Goal: Complete application form: Complete application form

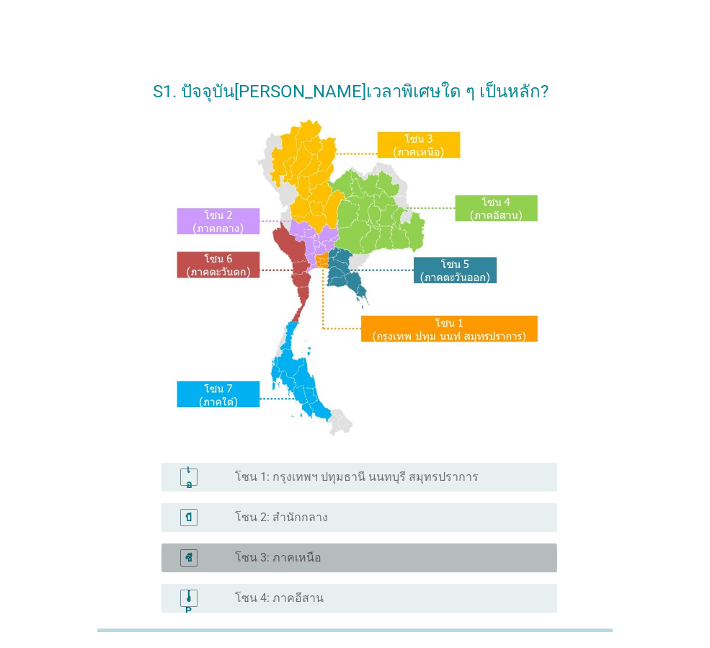
click at [293, 559] on font "โซน 3: ภาคเหนือ" at bounding box center [278, 558] width 87 height 14
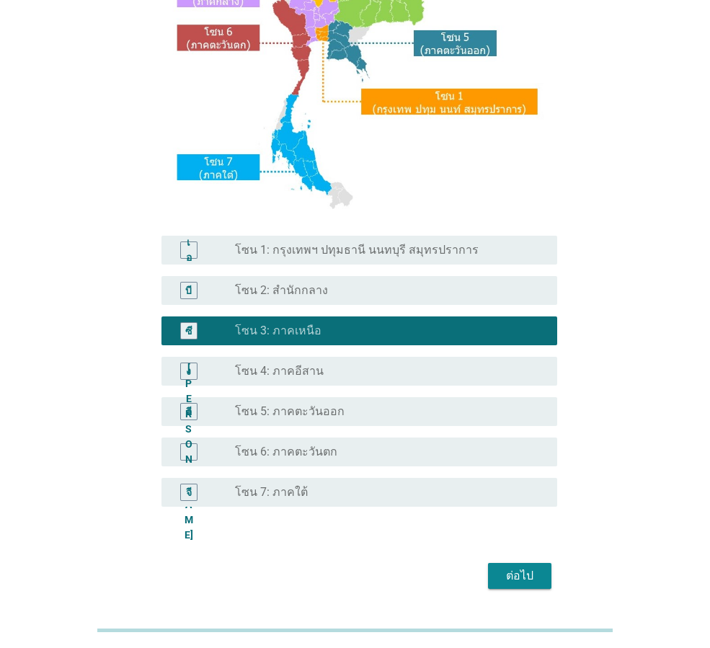
scroll to position [271, 0]
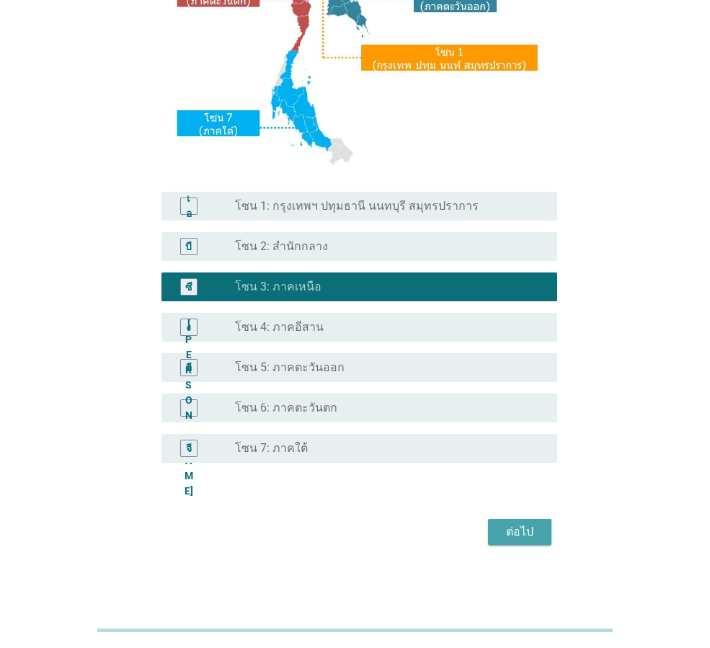
click at [514, 537] on font "ต่อไป" at bounding box center [519, 532] width 27 height 14
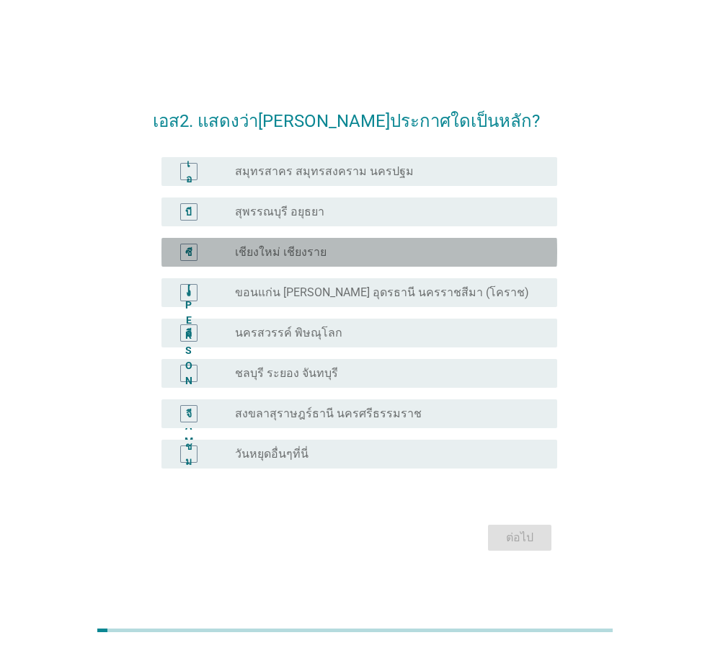
click at [274, 249] on font "เชียงใหม่ เชียงราย" at bounding box center [281, 252] width 92 height 14
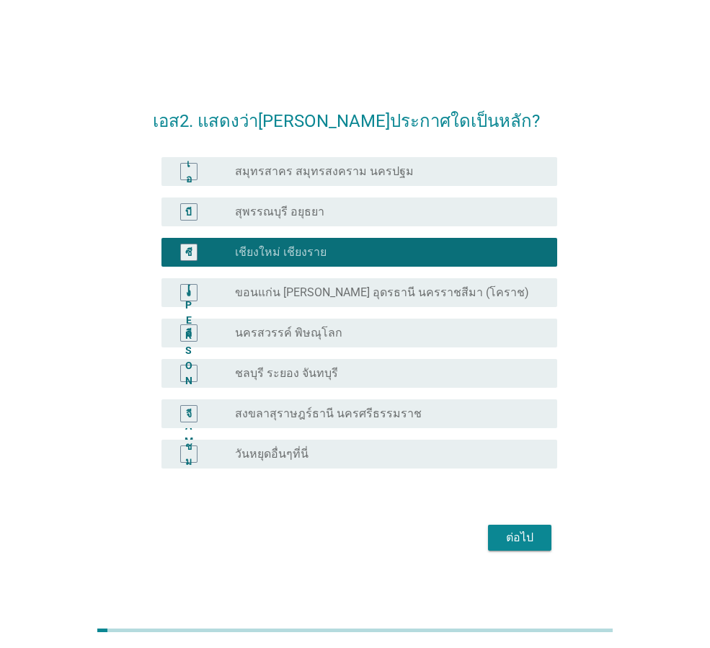
click at [281, 449] on font "วันหยุดอื่นๆที่นี่" at bounding box center [272, 454] width 74 height 14
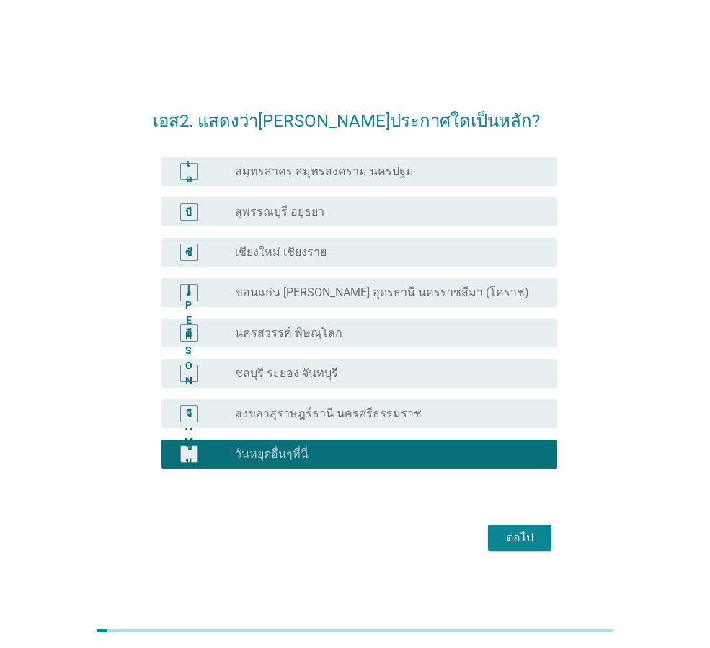
click at [523, 536] on font "ต่อไป" at bounding box center [519, 538] width 27 height 14
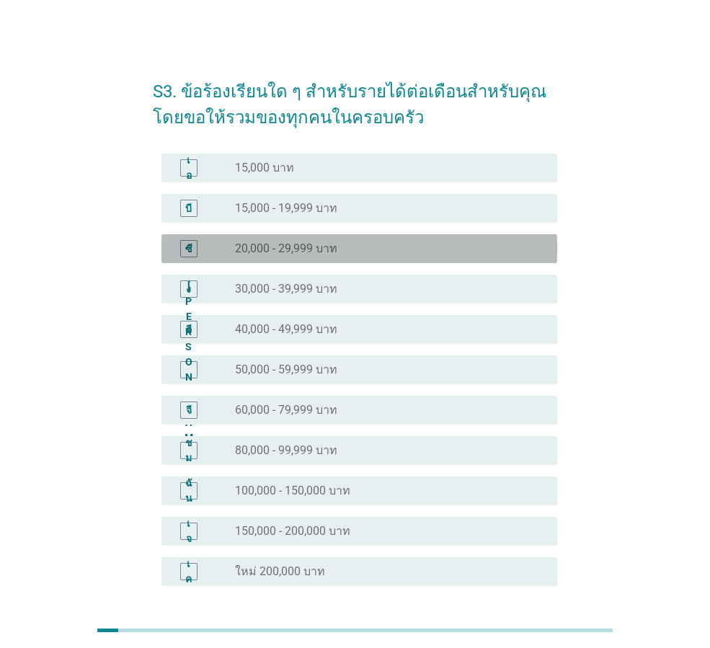
click at [277, 252] on font "20,000 - 29,999 บาท" at bounding box center [286, 249] width 102 height 14
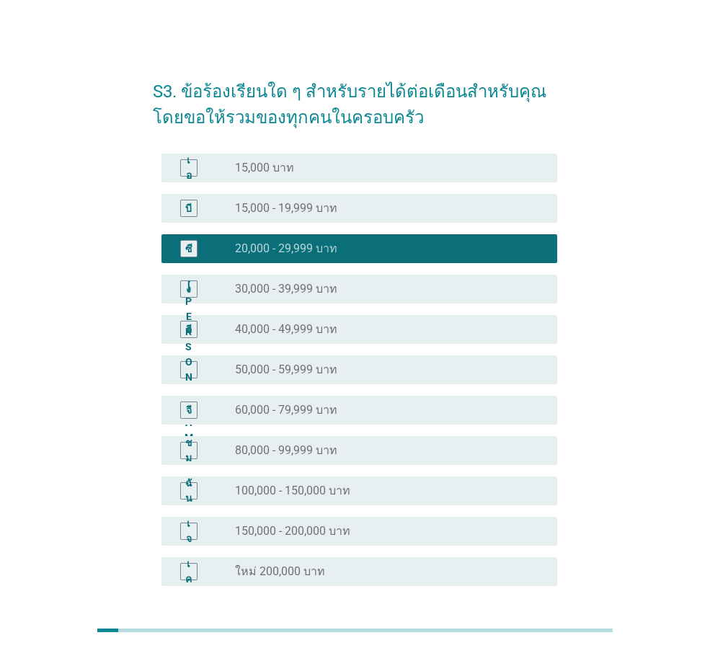
scroll to position [123, 0]
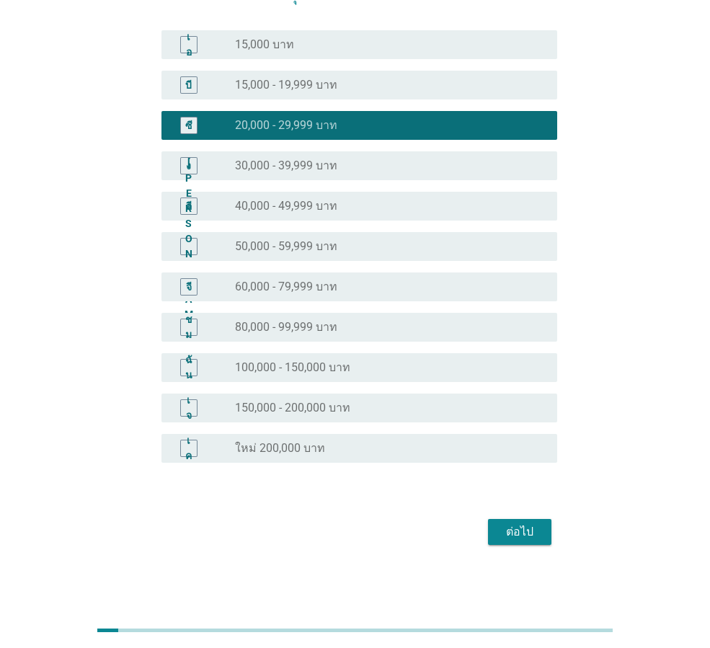
click at [528, 527] on font "ต่อไป" at bounding box center [519, 532] width 27 height 14
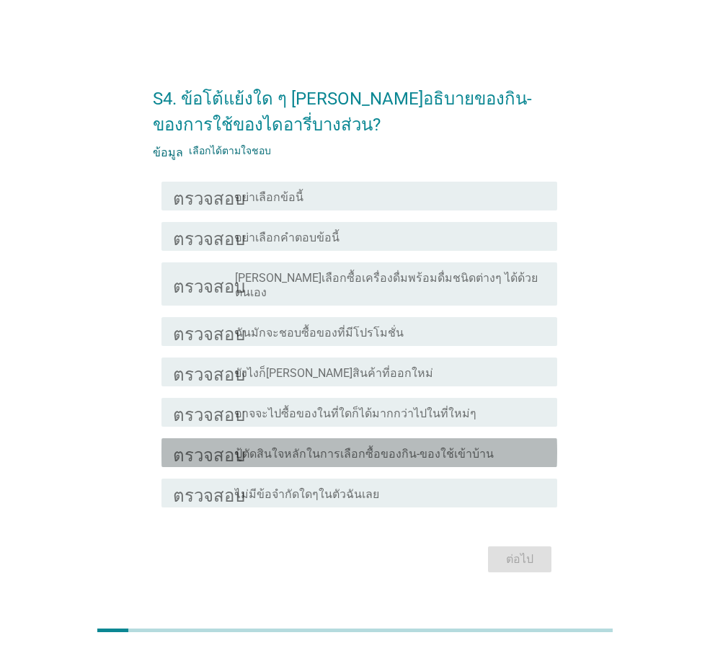
click at [353, 447] on font "ปู้ตัดสินใจหลักในการเลือกซื้อของกิน-ของใช้เข้าบ้าน" at bounding box center [364, 454] width 259 height 14
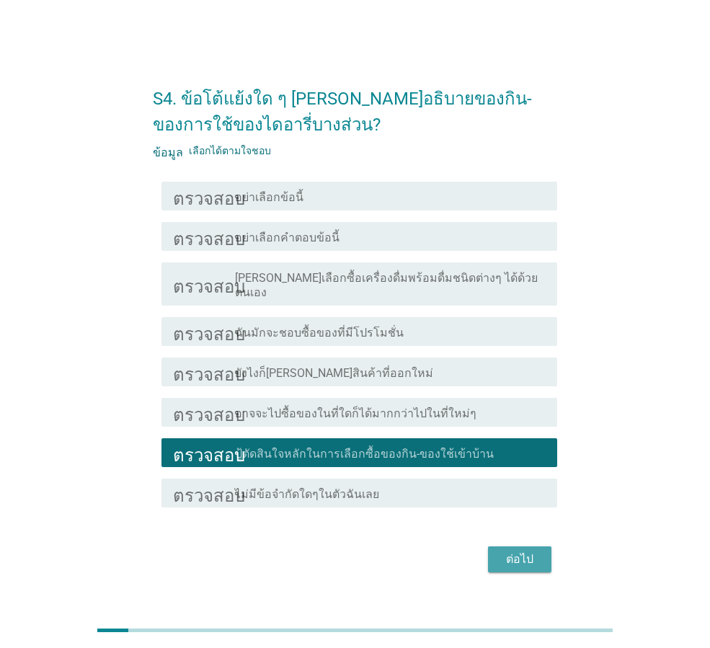
click at [524, 552] on font "ต่อไป" at bounding box center [519, 559] width 27 height 14
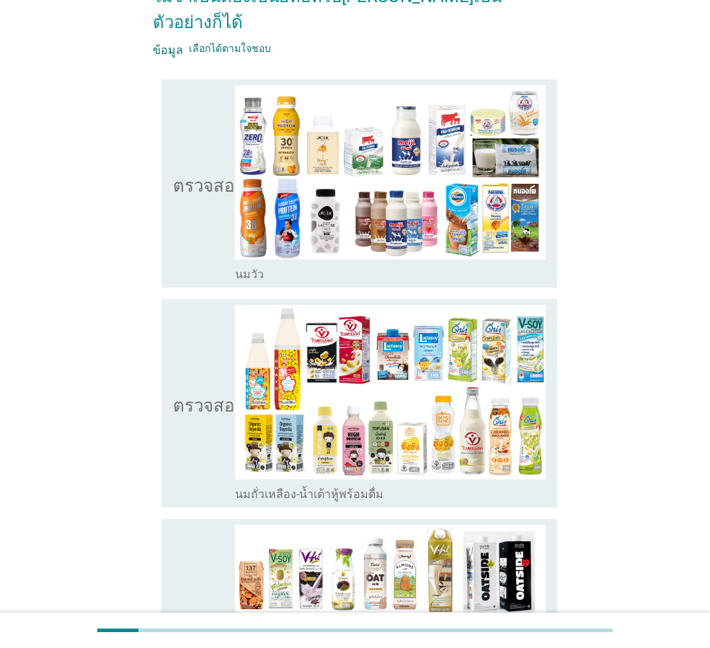
scroll to position [288, 0]
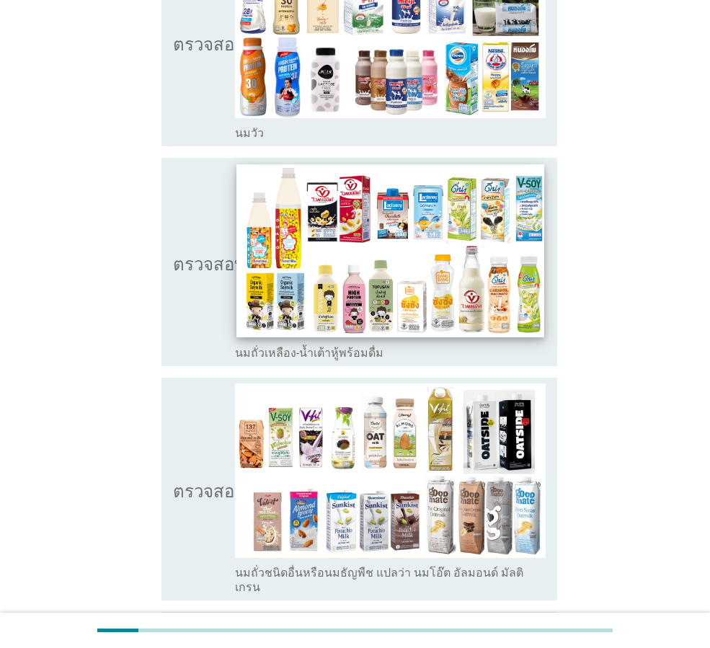
click at [415, 236] on img at bounding box center [389, 250] width 307 height 173
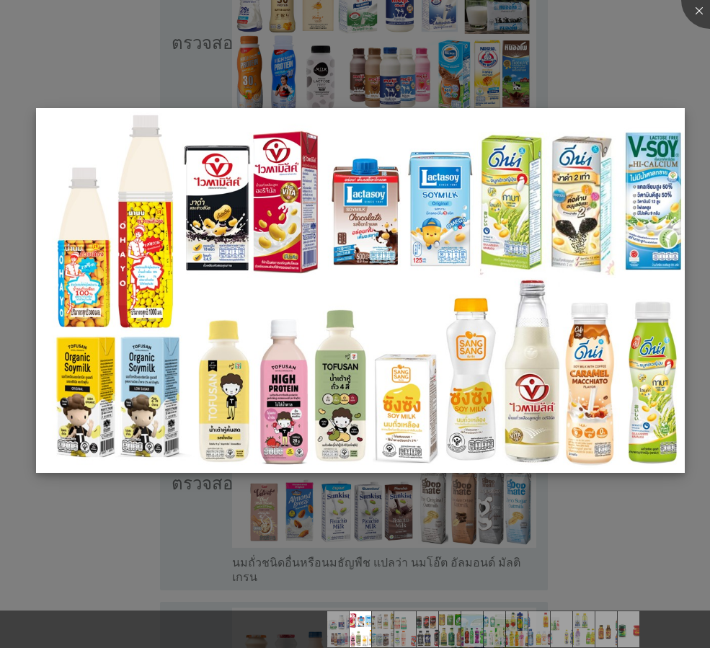
click at [410, 399] on img at bounding box center [360, 290] width 649 height 365
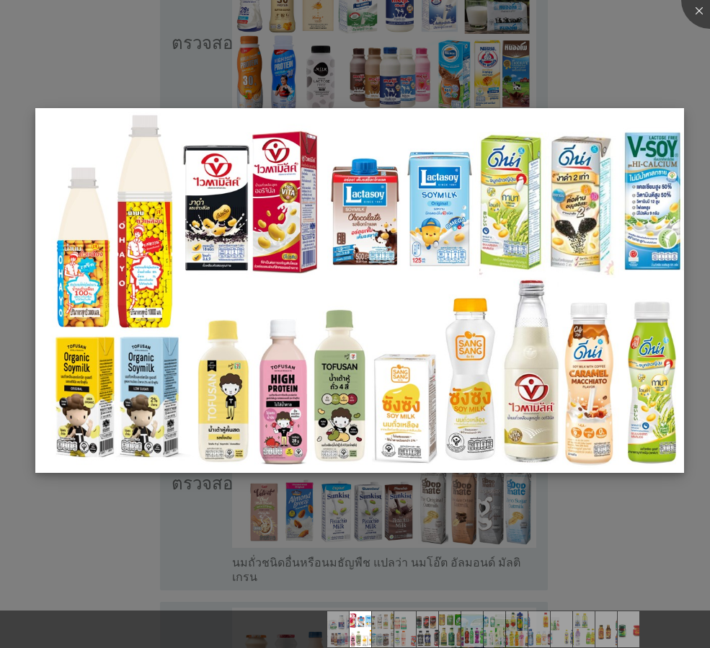
click at [410, 399] on img at bounding box center [359, 290] width 649 height 365
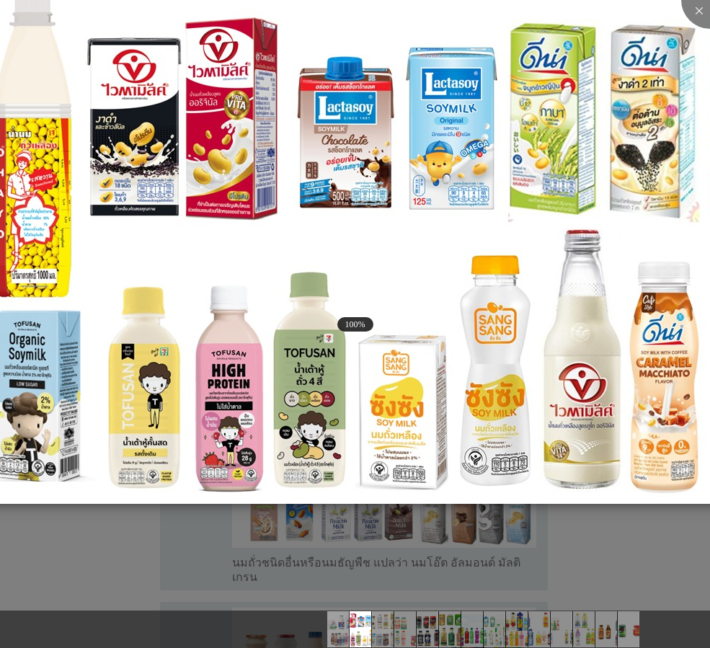
click at [382, 367] on img at bounding box center [338, 244] width 923 height 519
click at [382, 366] on img at bounding box center [338, 244] width 923 height 519
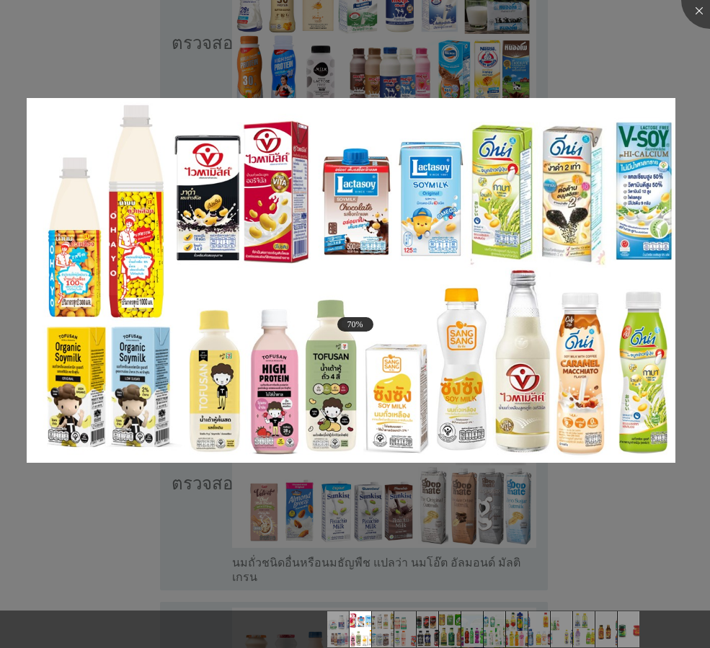
click at [629, 524] on div at bounding box center [355, 324] width 710 height 648
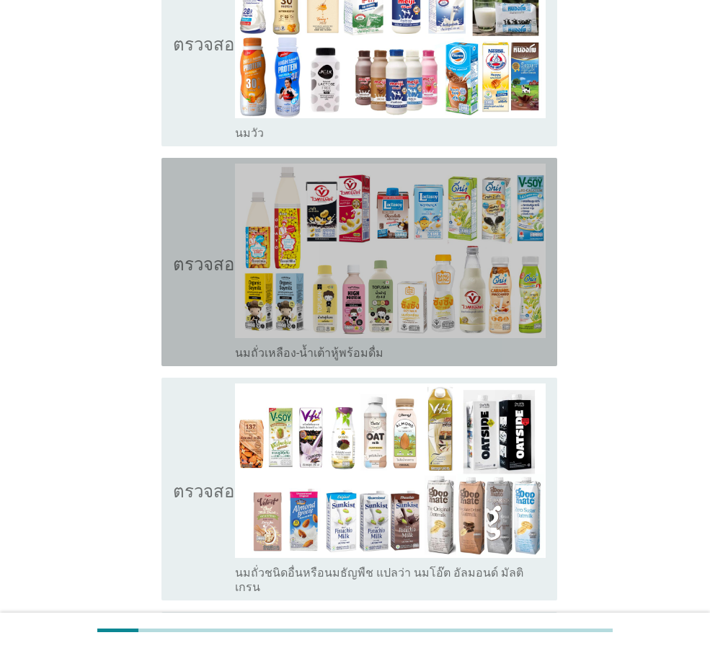
click at [268, 346] on font "นมถั่วเหลือง-น้ำเต้าหู้พร้อมดื่ม" at bounding box center [309, 353] width 149 height 14
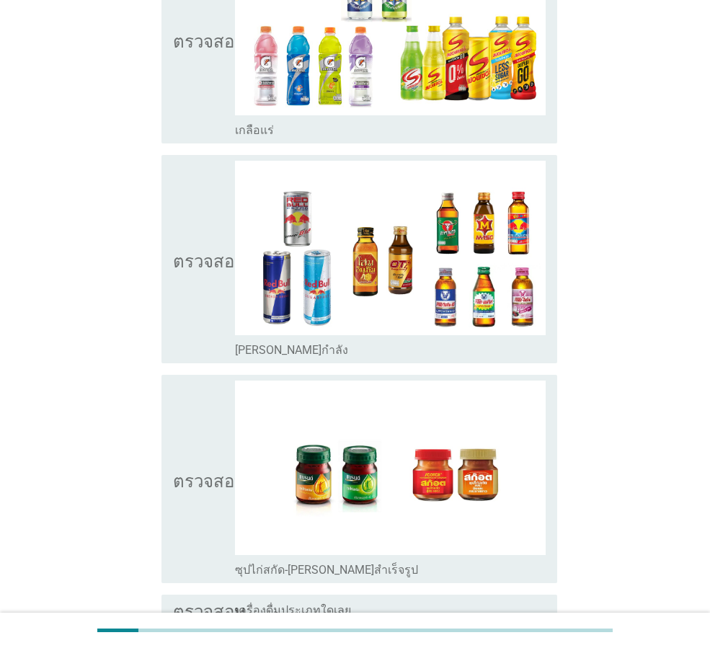
scroll to position [2812, 0]
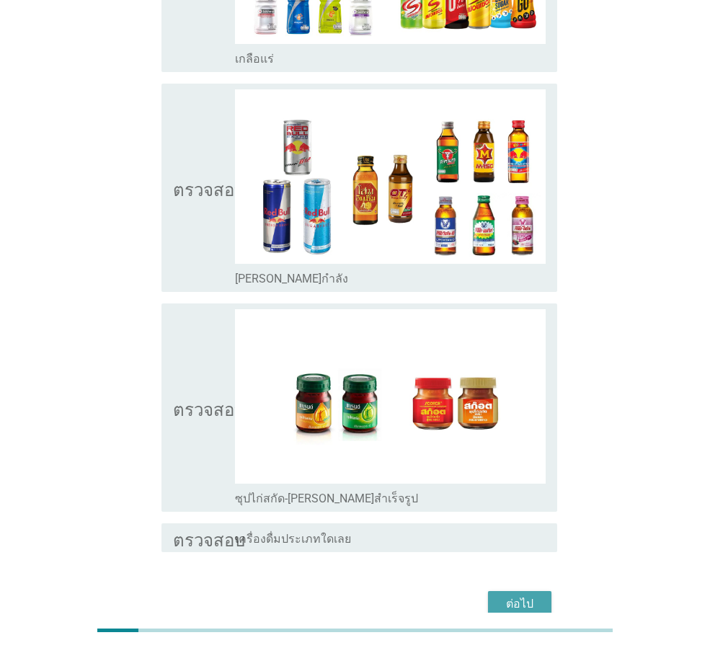
click at [512, 597] on font "ต่อไป" at bounding box center [519, 604] width 27 height 14
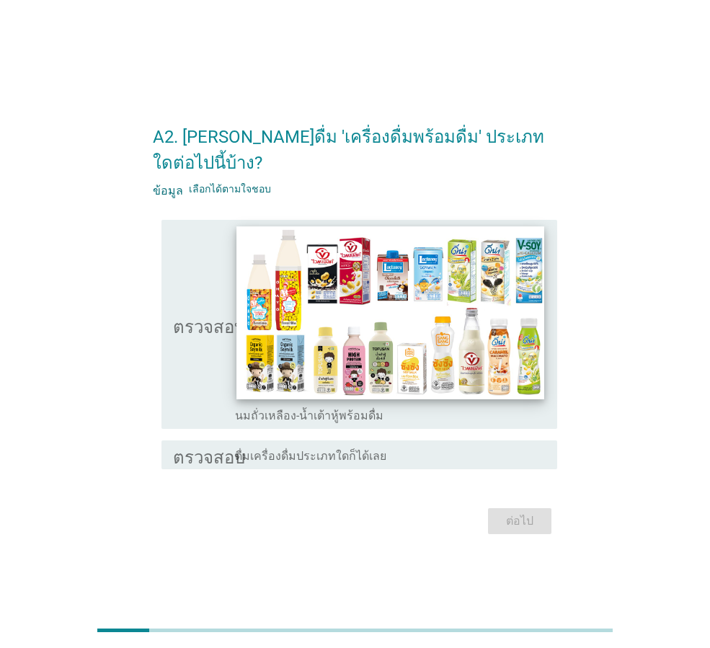
click at [339, 309] on img at bounding box center [389, 313] width 307 height 173
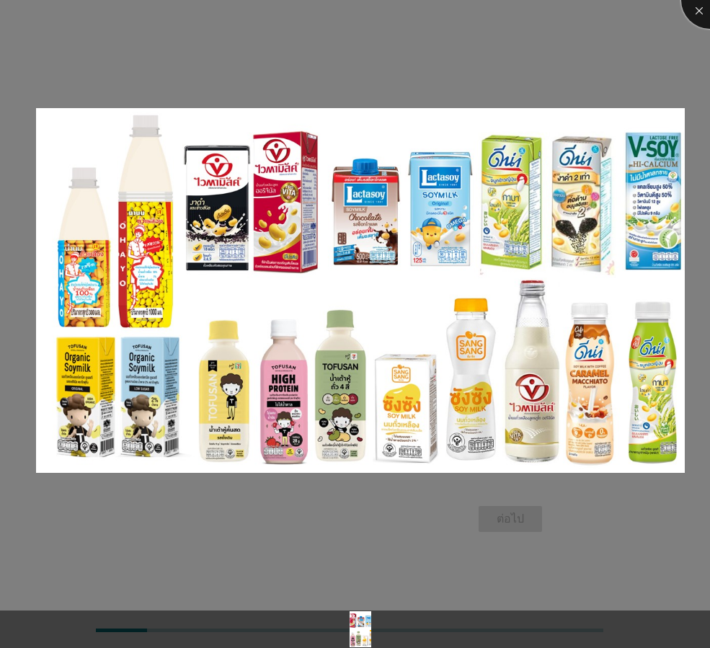
click at [696, 11] on div at bounding box center [710, 0] width 58 height 58
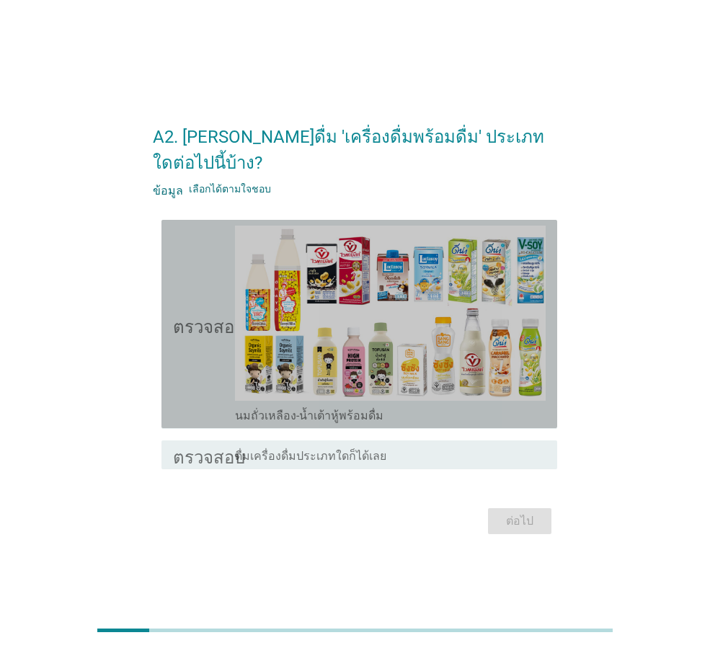
click at [203, 389] on icon "ตรวจสอบ" at bounding box center [209, 324] width 72 height 197
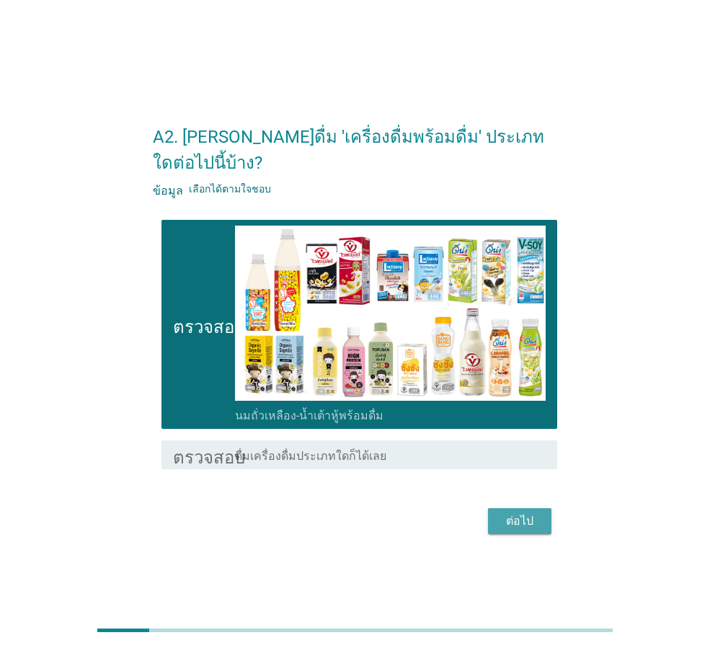
click at [524, 513] on font "ต่อไป" at bounding box center [519, 521] width 27 height 17
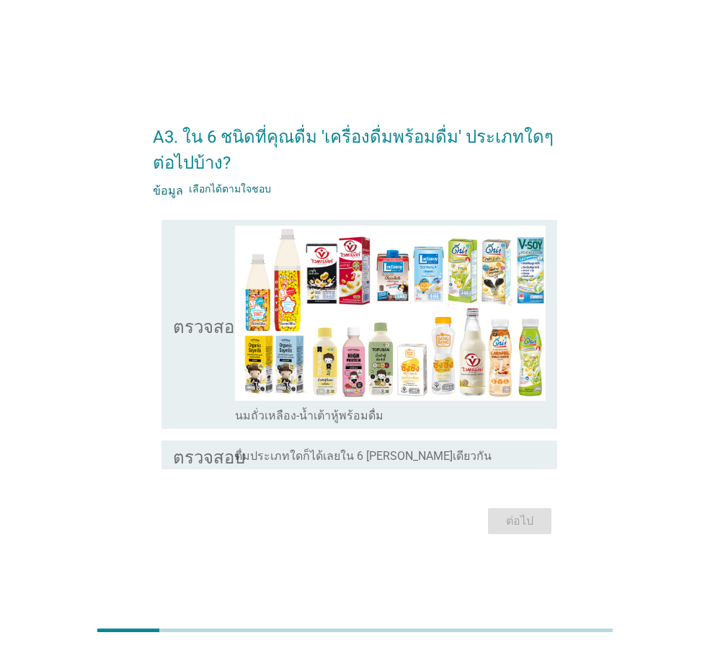
click at [171, 370] on div "ตรวจสอบ โครงร่างกล่องกาเครื่องหมายว่าง นมถั่วเหลือง-น้ำเต้าหู้พร้อมดื่ม" at bounding box center [359, 324] width 396 height 208
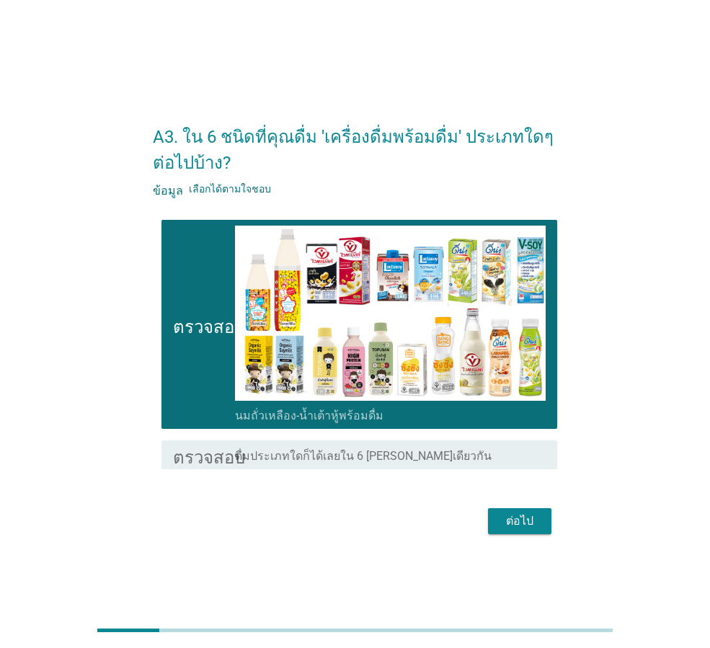
click at [515, 526] on font "ต่อไป" at bounding box center [519, 521] width 27 height 14
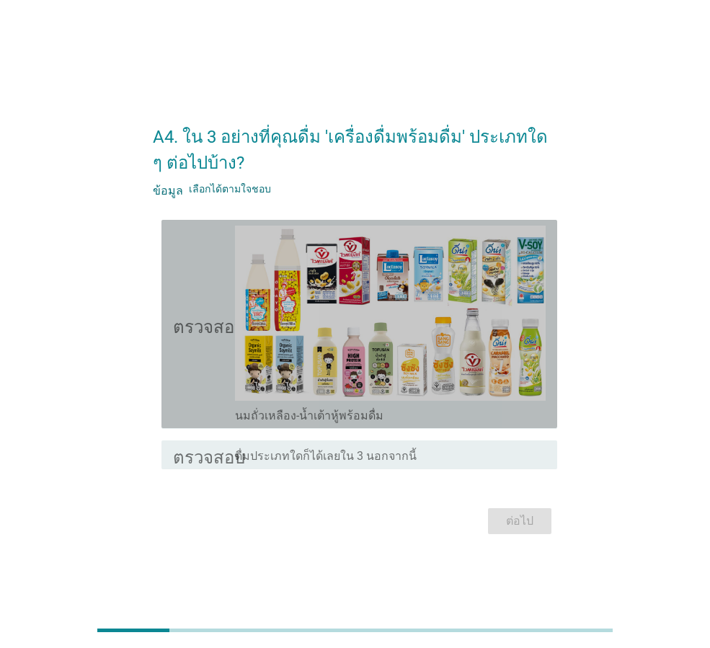
click at [172, 358] on div "ตรวจสอบ โครงร่างกล่องกาเครื่องหมายว่าง นมถั่วเหลือง-น้ำเต้าหู้พร้อมดื่ม" at bounding box center [359, 324] width 396 height 208
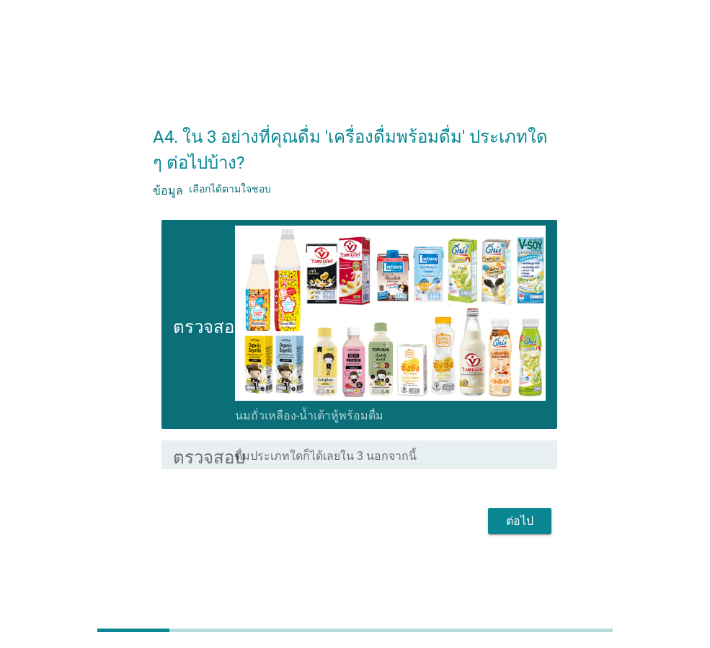
click at [521, 522] on font "ต่อไป" at bounding box center [519, 521] width 27 height 14
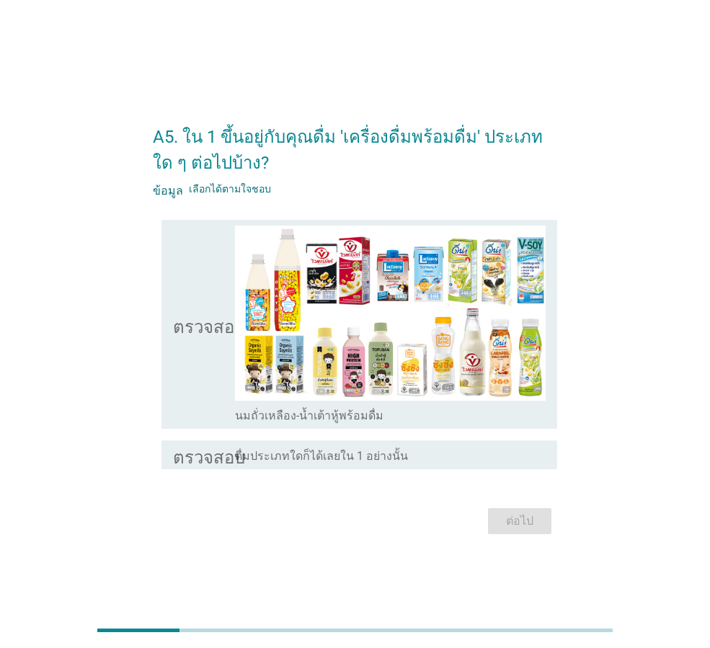
click at [194, 351] on icon "ตรวจสอบ" at bounding box center [209, 324] width 72 height 197
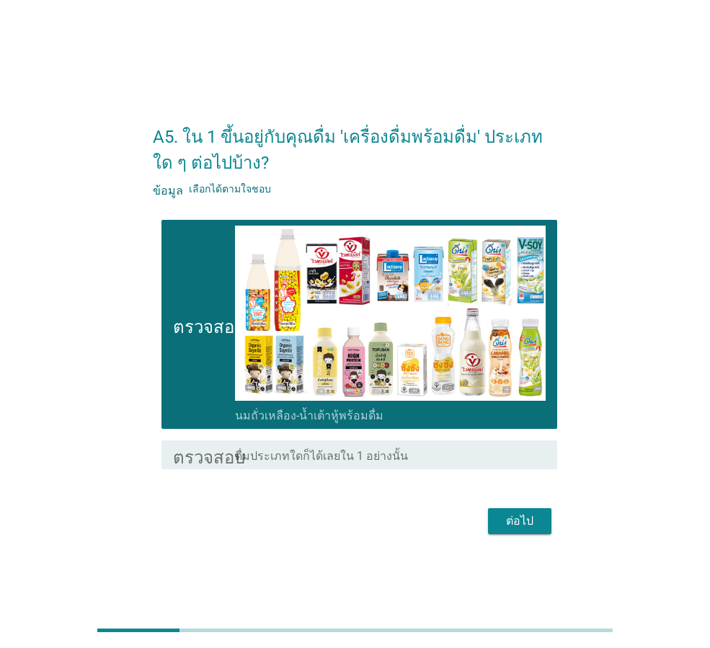
click at [522, 523] on font "ต่อไป" at bounding box center [519, 521] width 27 height 14
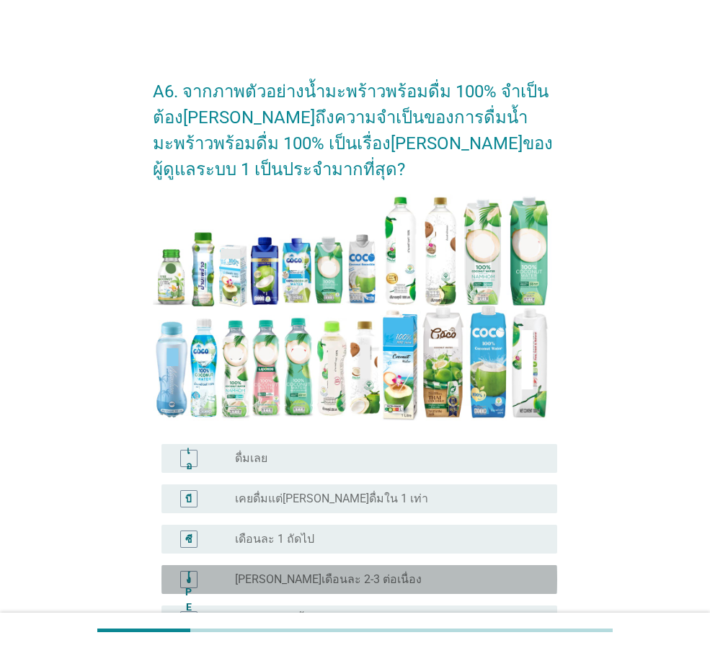
click at [309, 571] on div "ปุ่มวิทยุ[PERSON_NAME]เลือก [PERSON_NAME]เดือนละ 2-3 ต่อเนื่อง" at bounding box center [390, 579] width 311 height 17
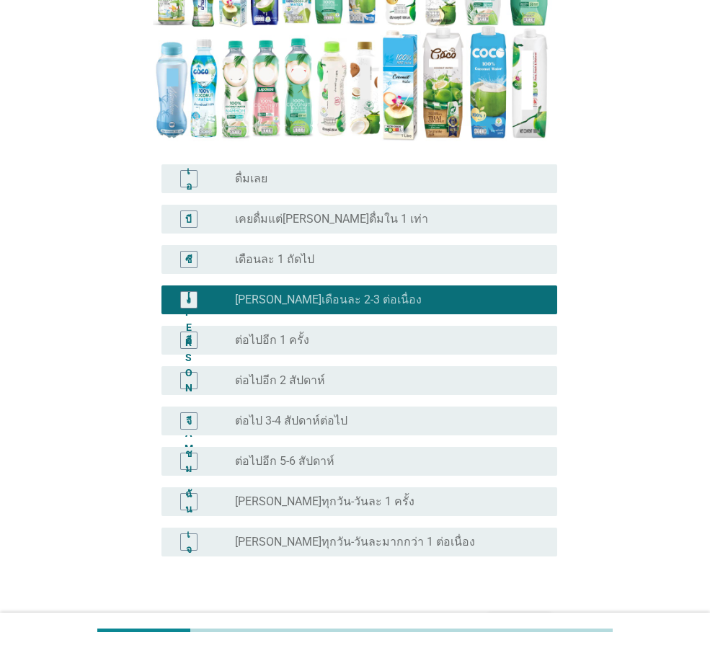
scroll to position [288, 0]
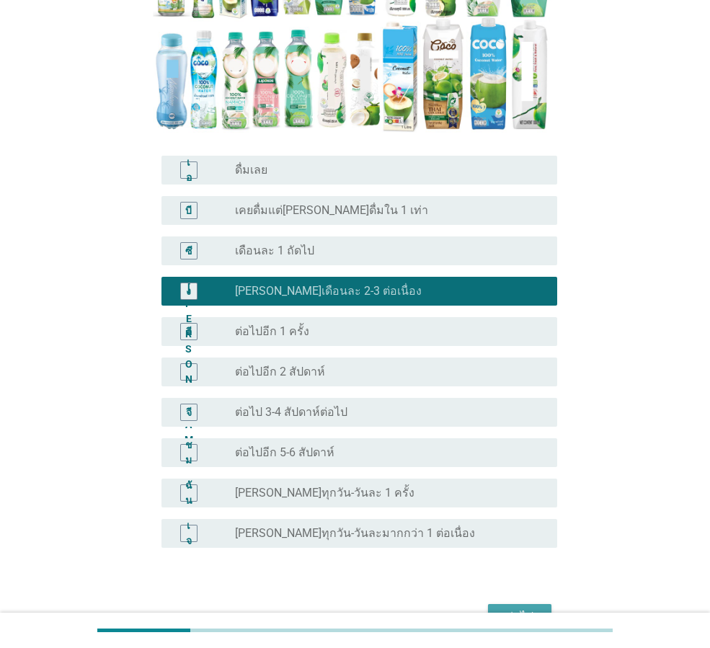
click at [505, 605] on button "ต่อไป" at bounding box center [519, 617] width 63 height 26
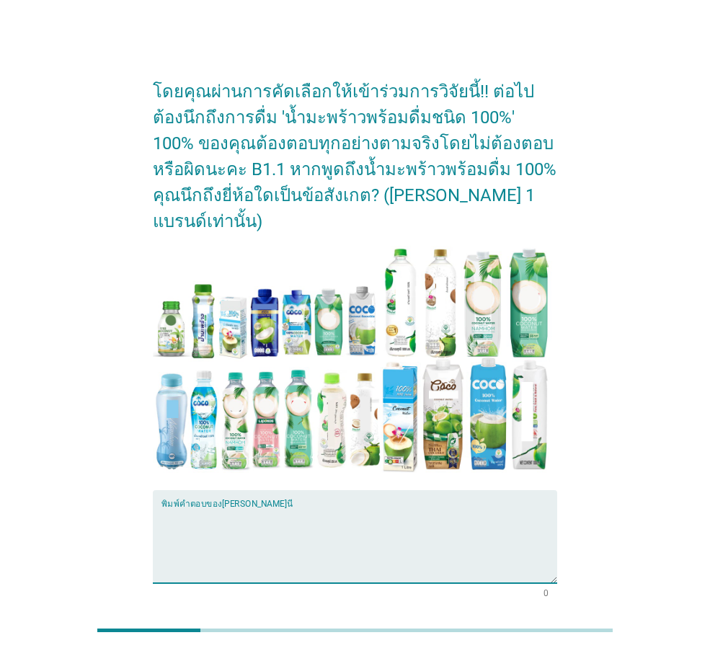
click at [249, 541] on textarea "พิมพ์คำตอบของคุณที่นี่" at bounding box center [359, 546] width 396 height 76
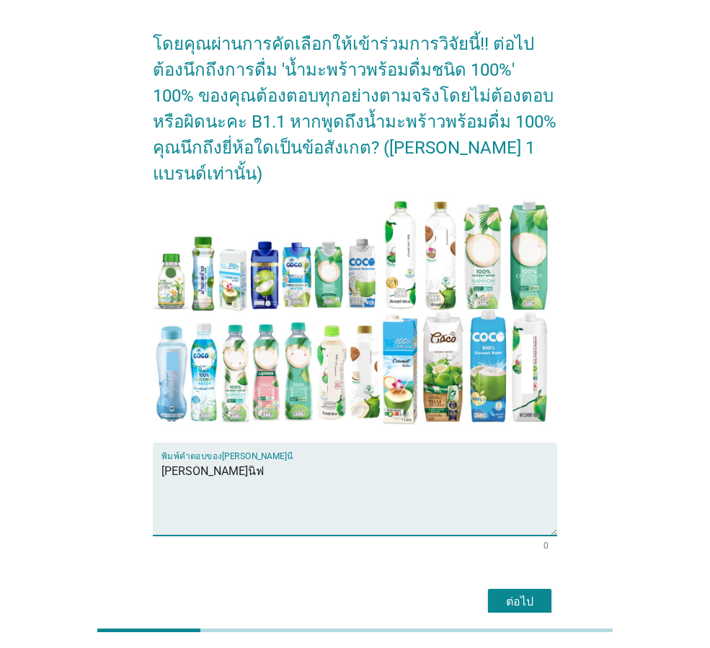
scroll to position [92, 0]
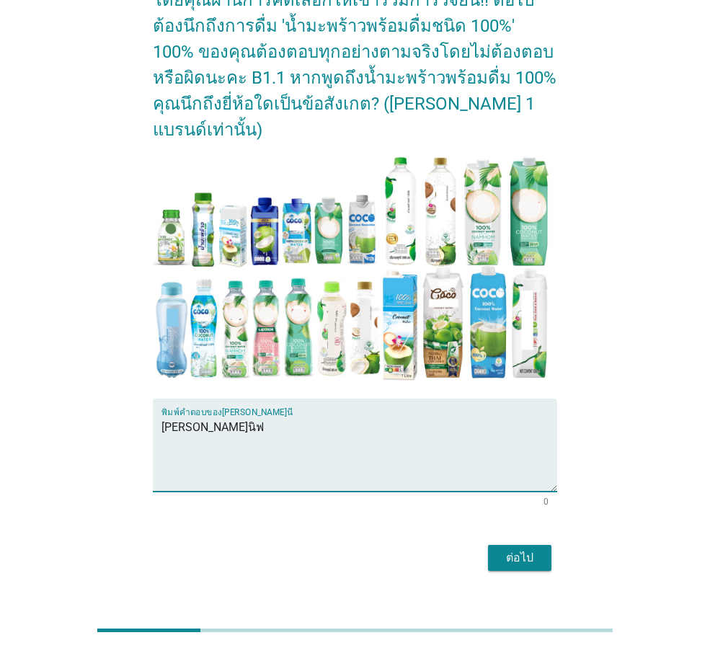
type textarea "[PERSON_NAME]นิฟ"
click at [524, 551] on font "ต่อไป" at bounding box center [519, 558] width 27 height 14
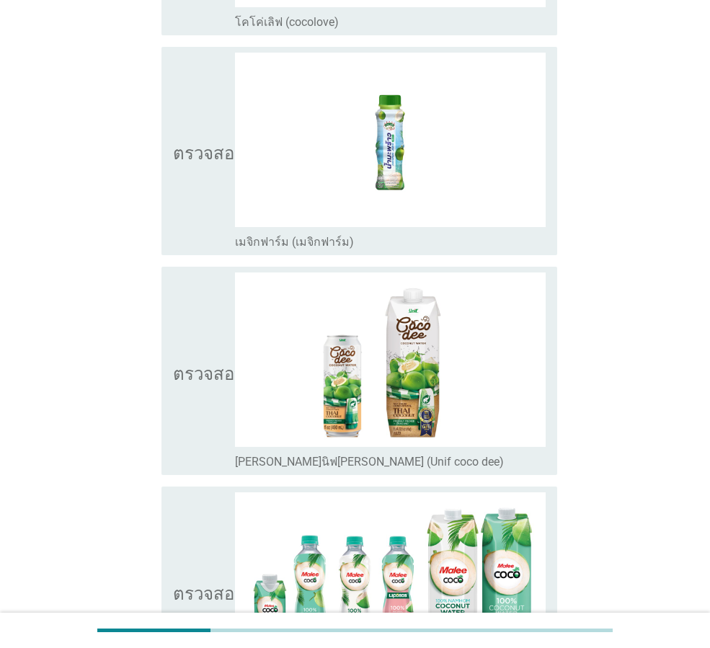
scroll to position [564, 0]
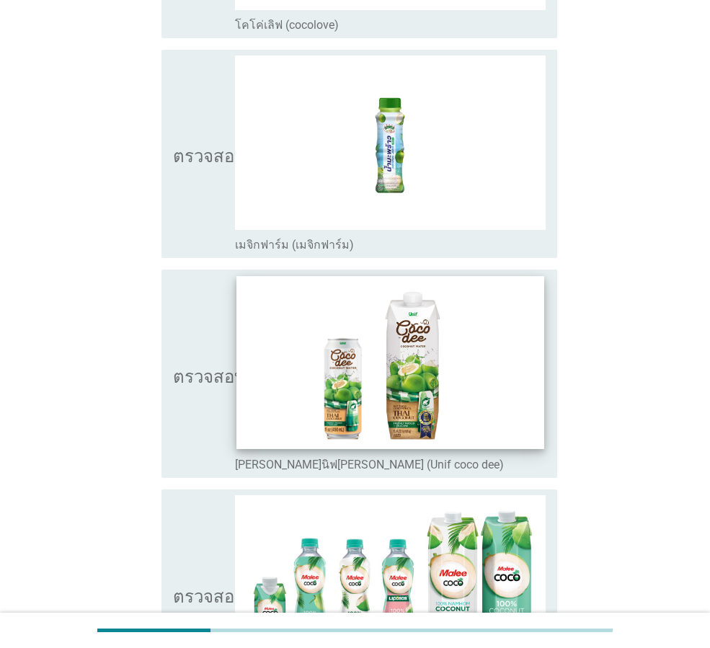
click at [331, 360] on img at bounding box center [389, 362] width 307 height 173
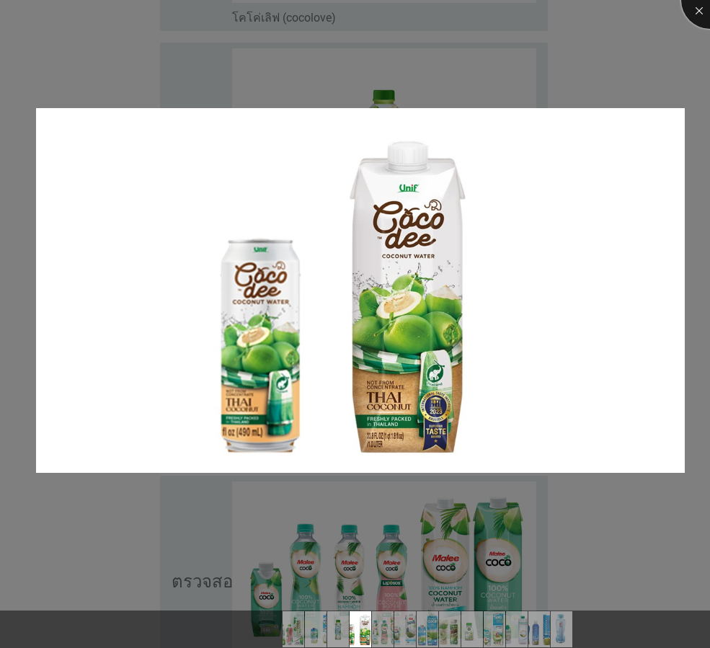
click at [698, 12] on div at bounding box center [710, 0] width 58 height 58
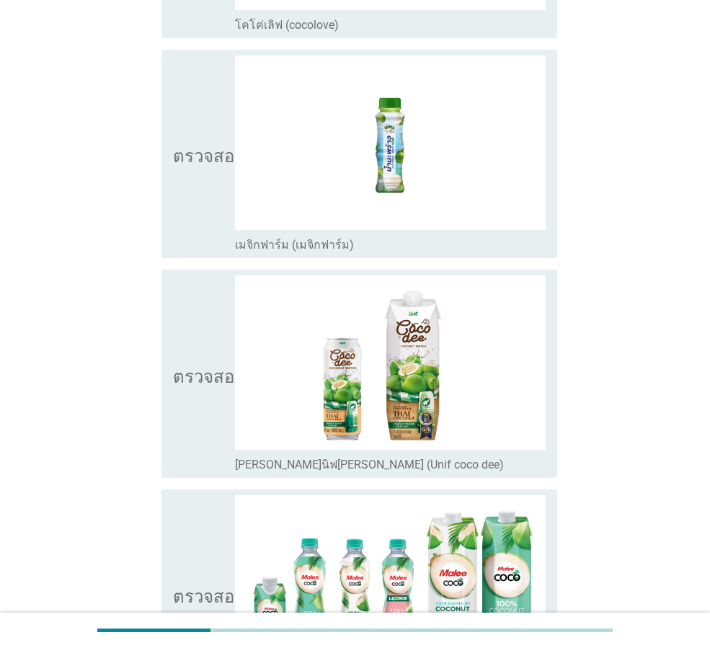
click at [188, 375] on font "ตรวจสอบ" at bounding box center [209, 374] width 72 height 17
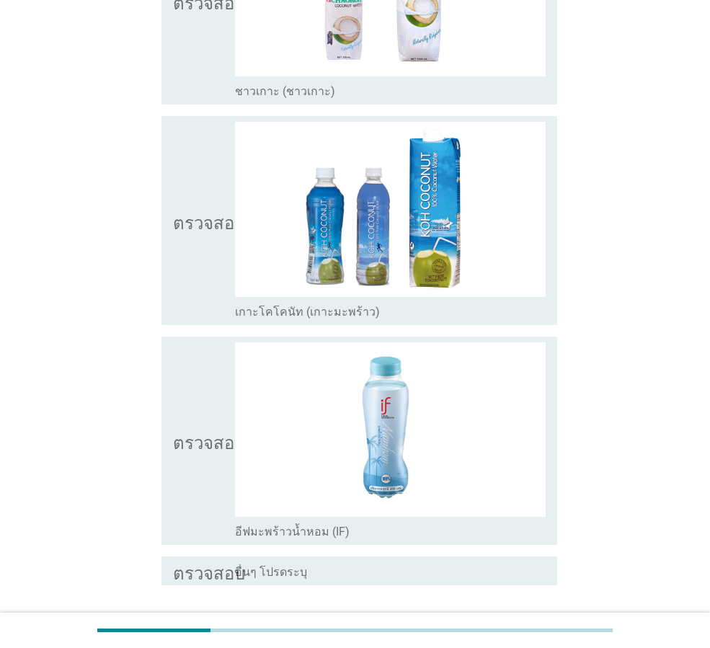
scroll to position [2583, 0]
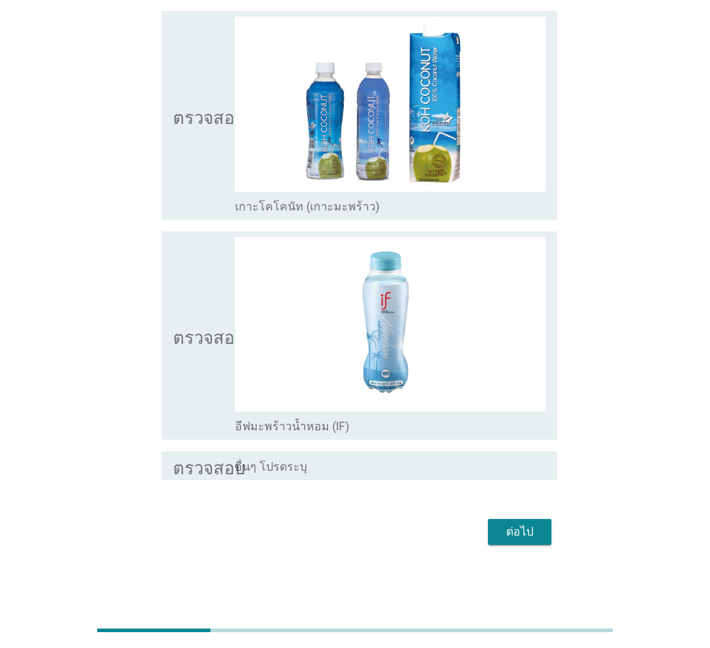
click at [518, 534] on font "ต่อไป" at bounding box center [519, 532] width 27 height 14
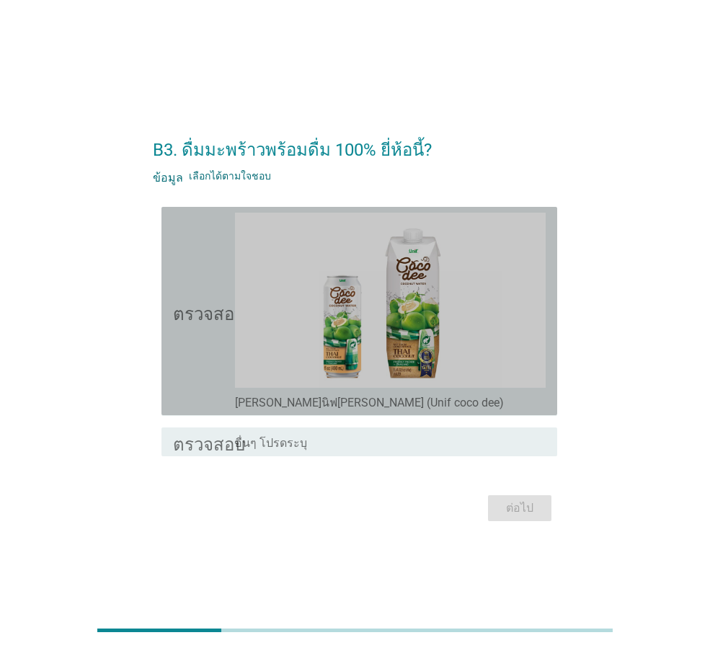
click at [189, 351] on icon "ตรวจสอบ" at bounding box center [209, 311] width 72 height 197
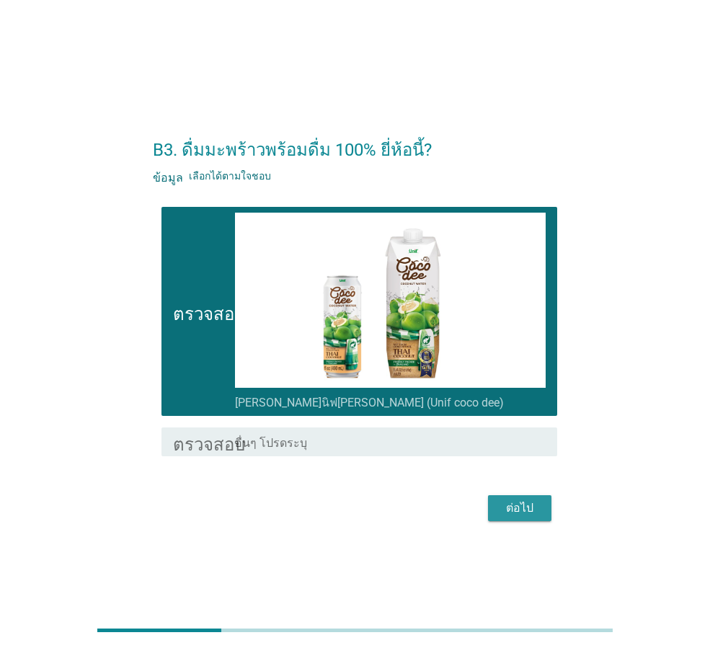
click at [518, 503] on font "ต่อไป" at bounding box center [519, 508] width 27 height 14
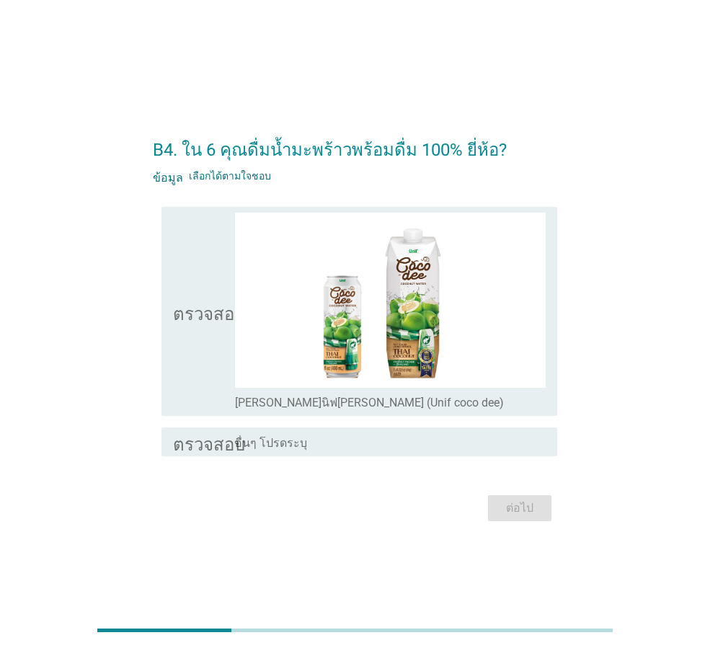
click at [200, 363] on icon "ตรวจสอบ" at bounding box center [209, 311] width 72 height 197
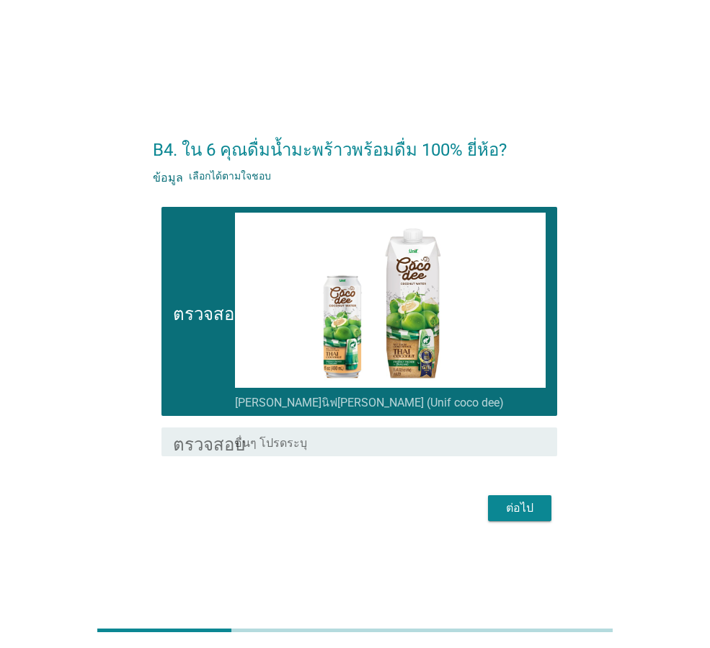
click at [521, 504] on font "ต่อไป" at bounding box center [519, 508] width 27 height 14
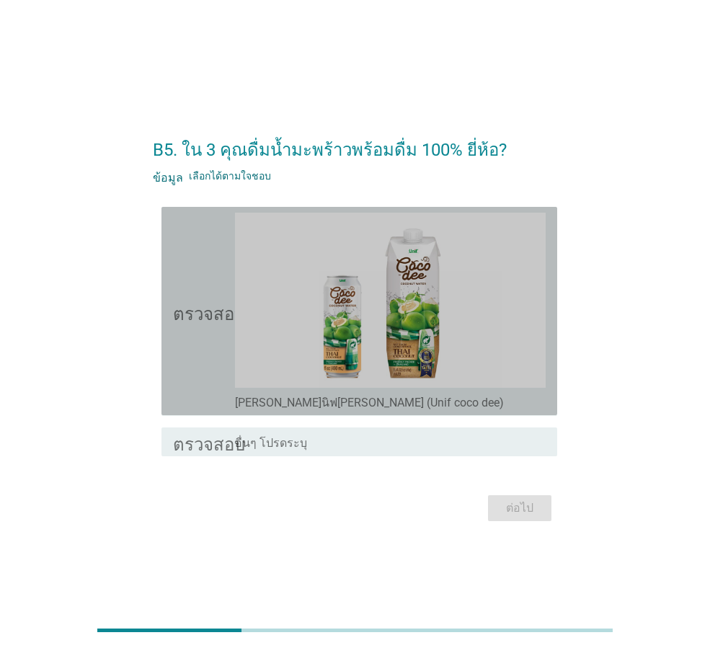
click at [188, 347] on icon "ตรวจสอบ" at bounding box center [209, 311] width 72 height 197
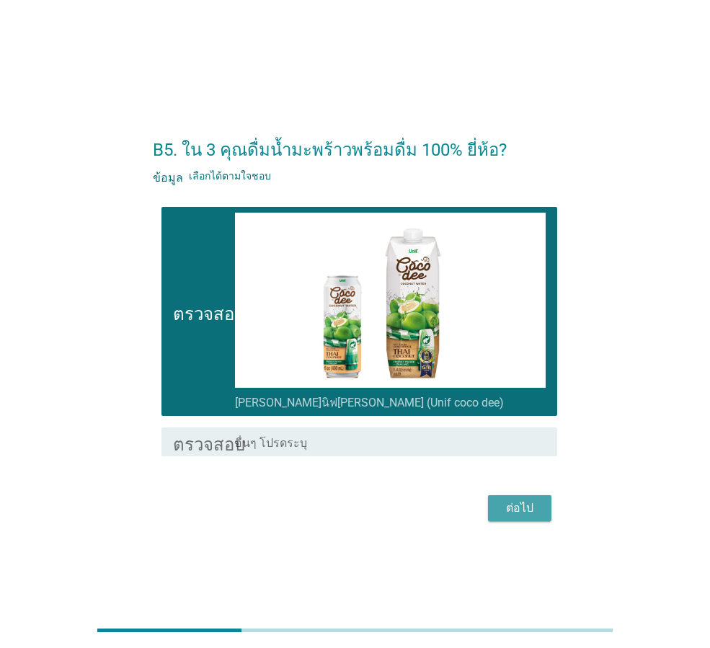
click at [521, 507] on font "ต่อไป" at bounding box center [519, 508] width 27 height 14
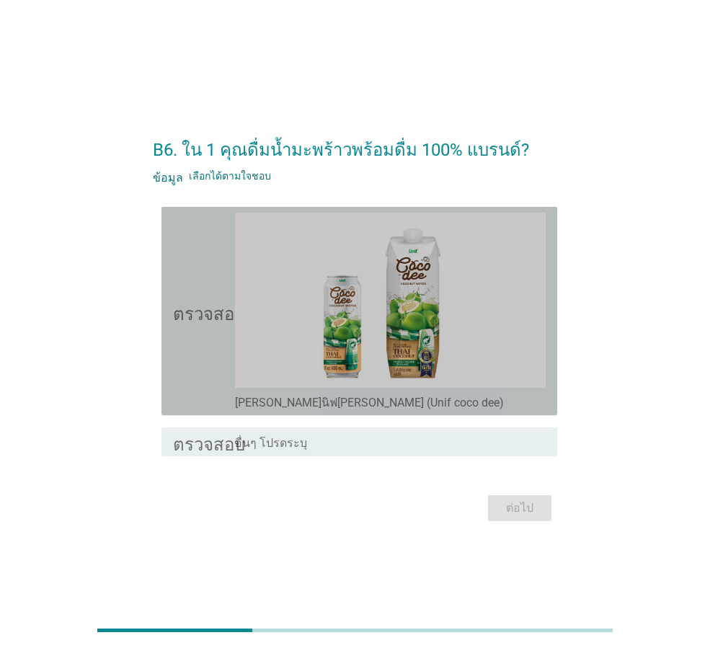
click at [203, 349] on icon "ตรวจสอบ" at bounding box center [209, 311] width 72 height 197
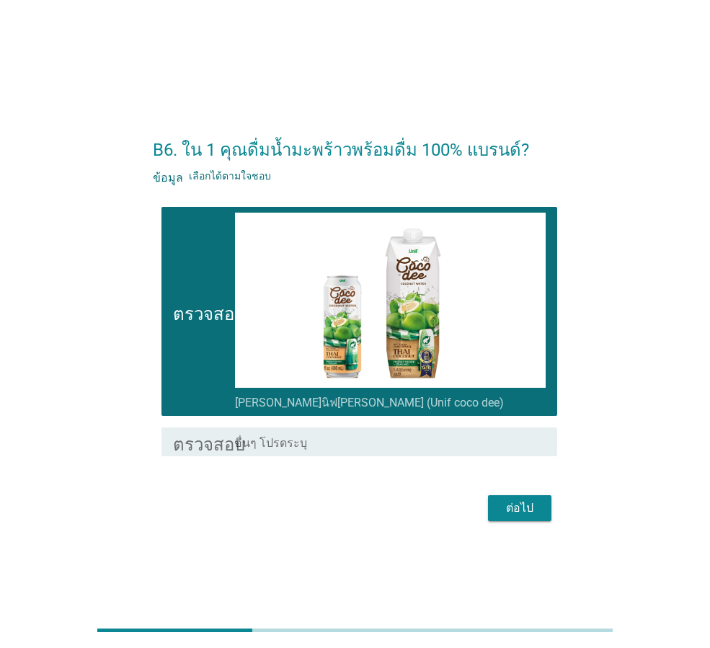
click at [519, 501] on font "ต่อไป" at bounding box center [519, 508] width 27 height 14
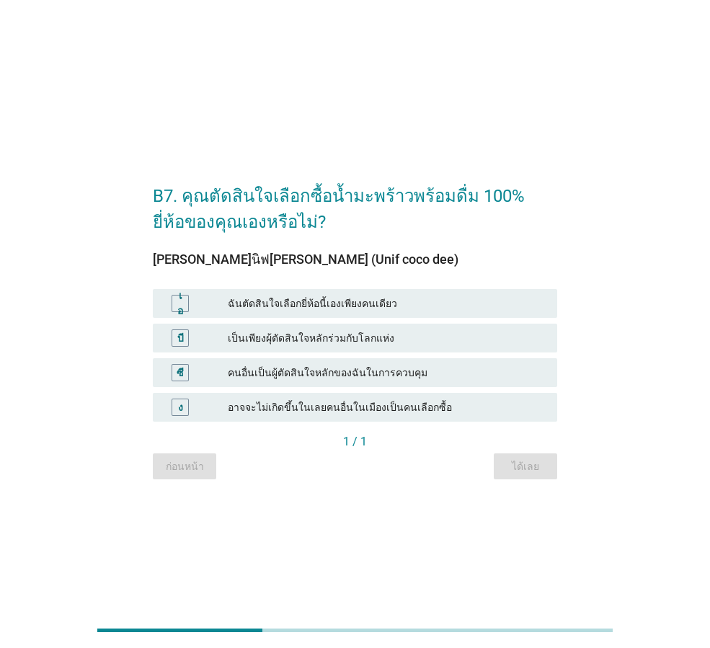
click at [272, 336] on font "เป็นเพียงผุ้ตัดสินใจหลักร่วมกับโลกแห่ง" at bounding box center [311, 338] width 167 height 12
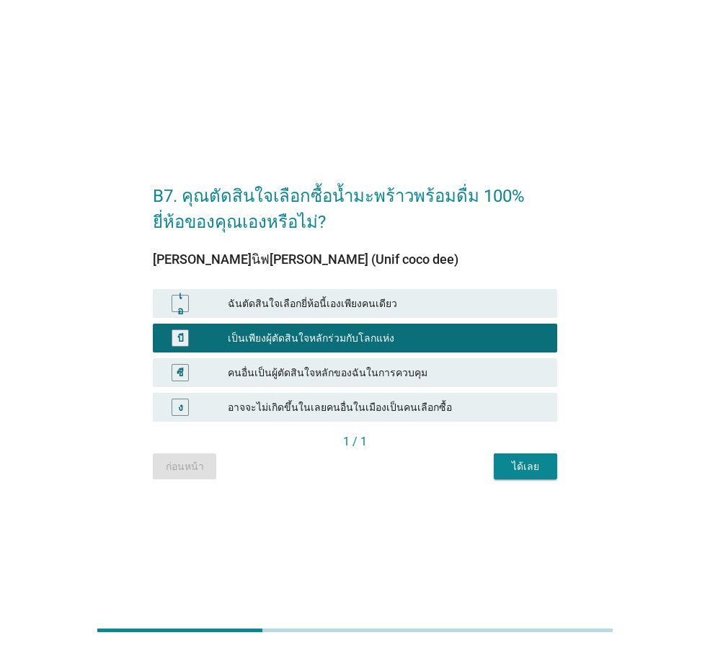
click at [526, 461] on font "ได้เลย" at bounding box center [525, 467] width 27 height 12
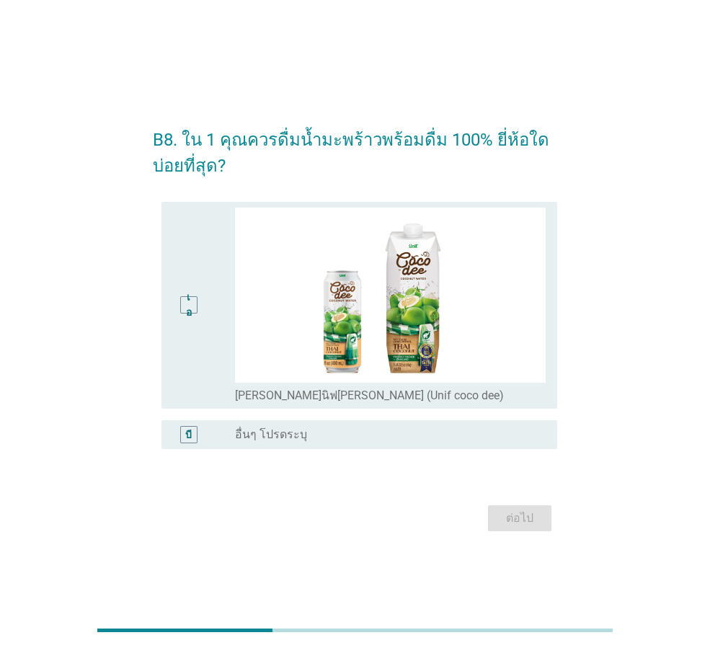
click at [205, 351] on div "เอ" at bounding box center [204, 305] width 62 height 195
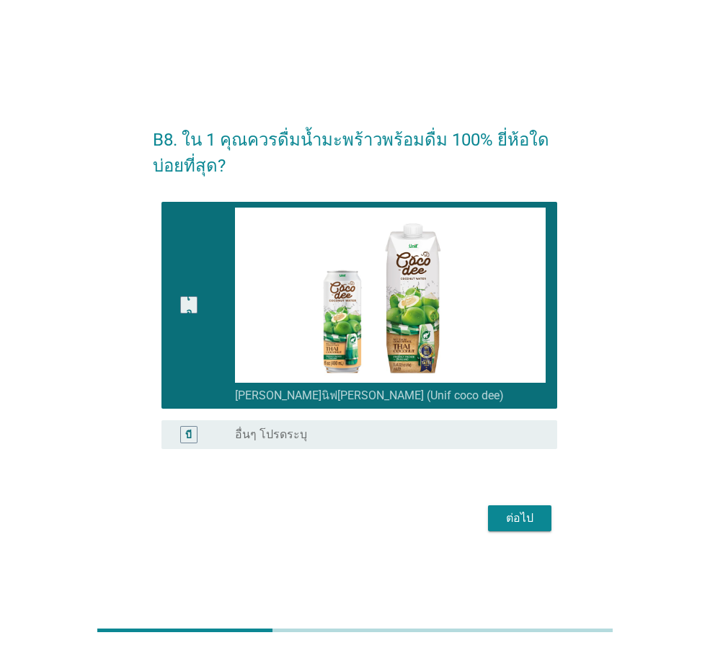
click at [521, 515] on font "ต่อไป" at bounding box center [519, 518] width 27 height 14
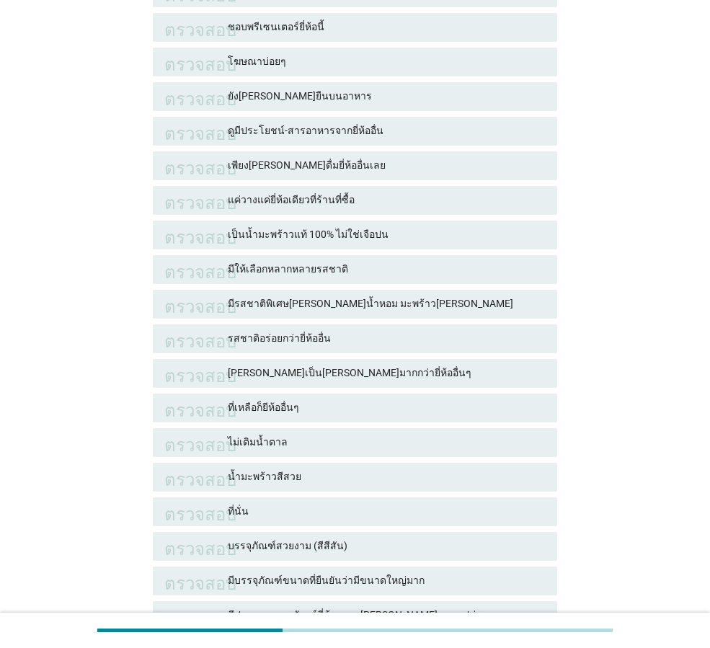
scroll to position [72, 0]
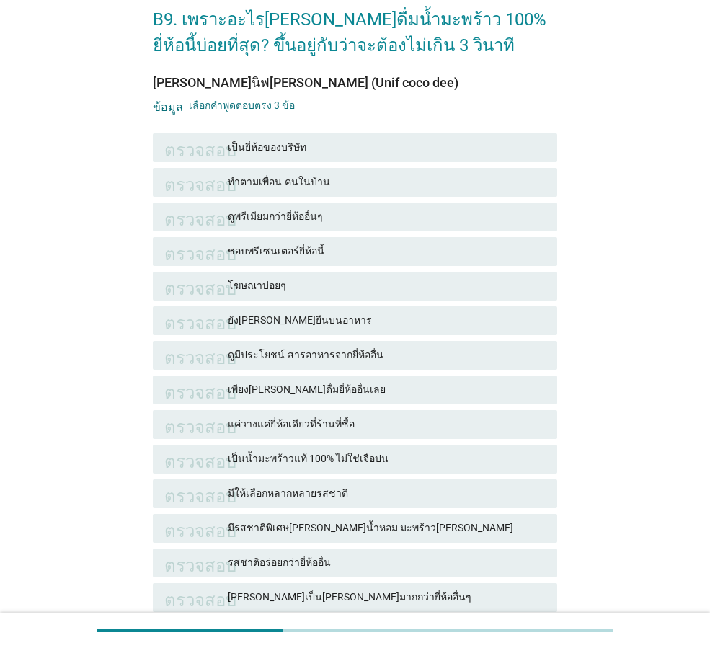
click at [326, 181] on font "ทำตามเพื่อน-คนในบ้าน" at bounding box center [387, 181] width 318 height 15
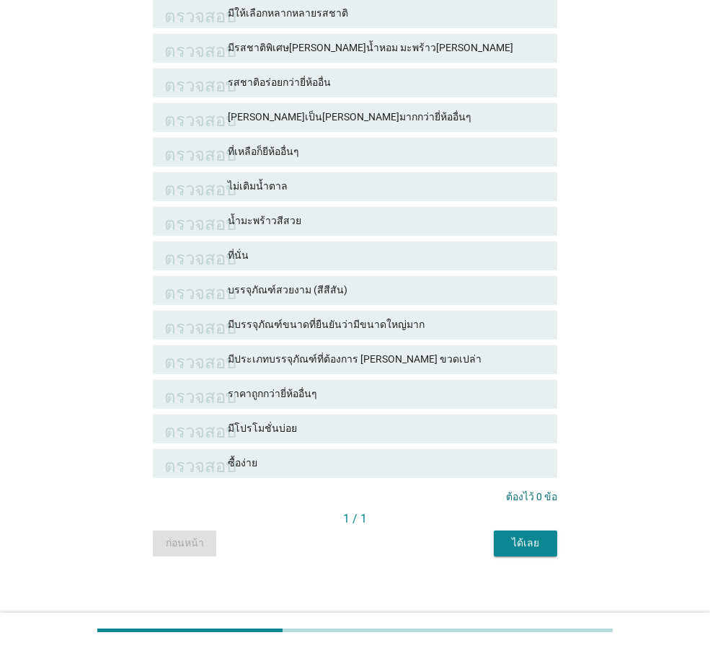
scroll to position [559, 0]
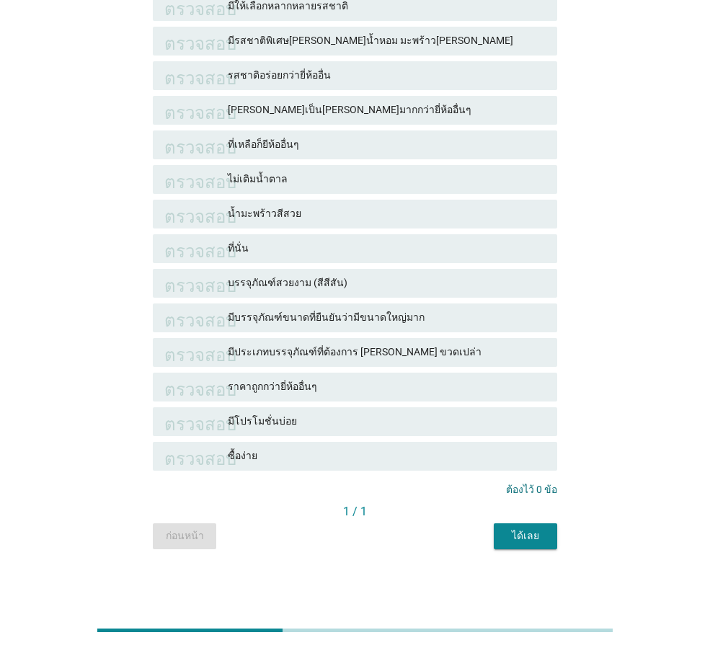
click at [523, 536] on font "ได้เลย" at bounding box center [525, 536] width 27 height 12
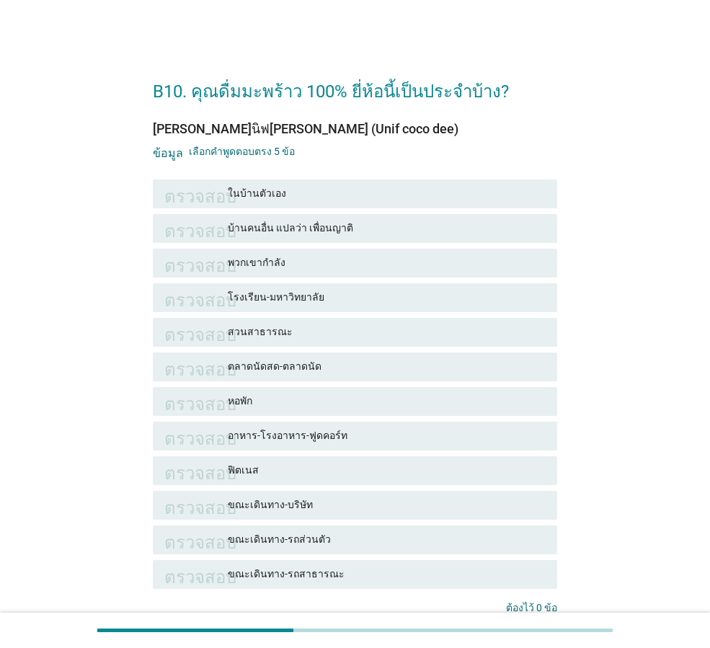
click at [281, 187] on font "ในบ้านตัวเอง" at bounding box center [257, 193] width 58 height 12
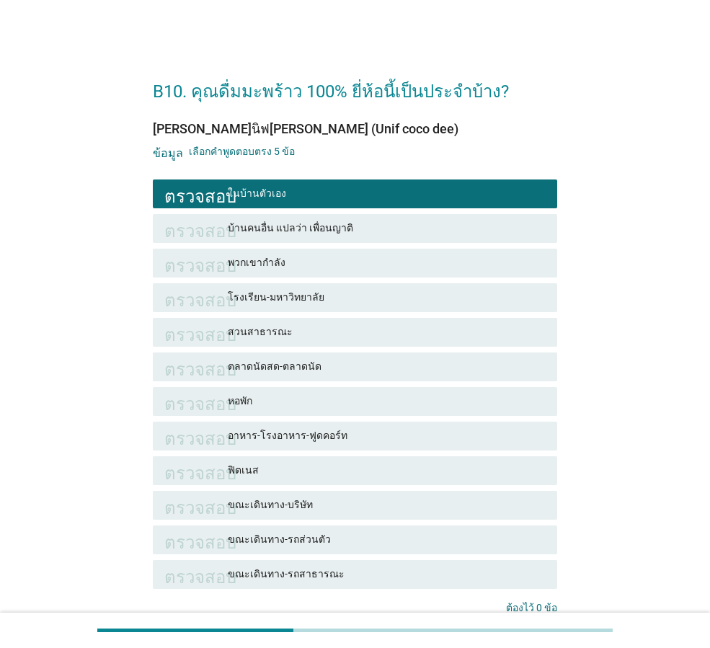
click at [274, 224] on font "บ้านคนอื่น แปลว่า เพื่อนญาติ" at bounding box center [290, 228] width 125 height 12
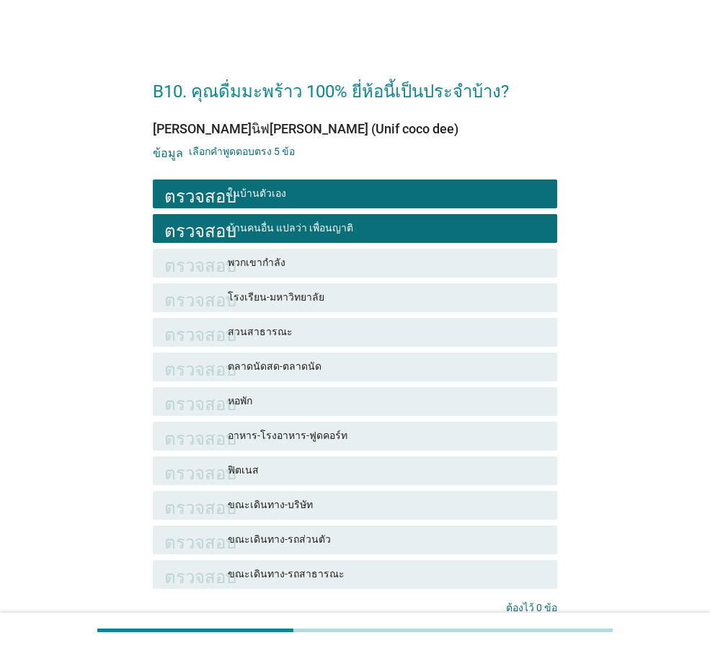
scroll to position [118, 0]
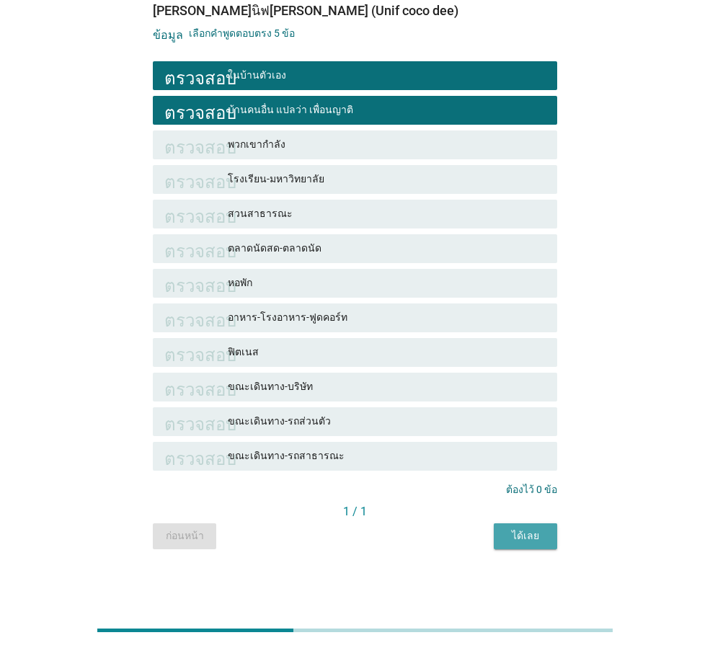
click at [533, 540] on font "ได้เลย" at bounding box center [525, 536] width 27 height 12
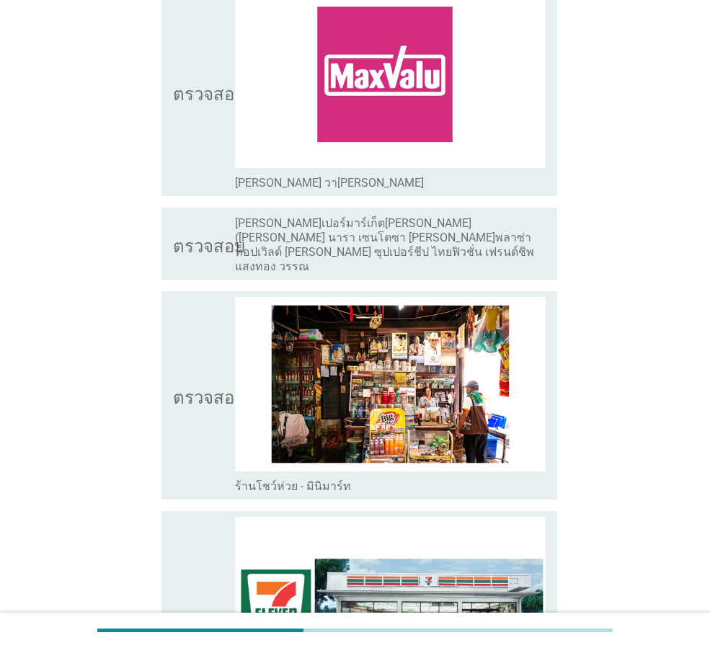
scroll to position [2595, 0]
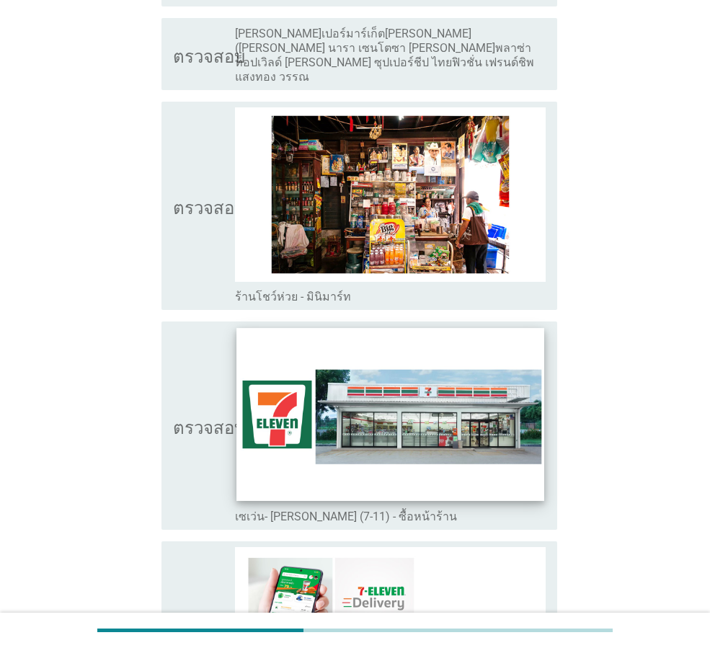
click at [384, 429] on img at bounding box center [389, 414] width 307 height 173
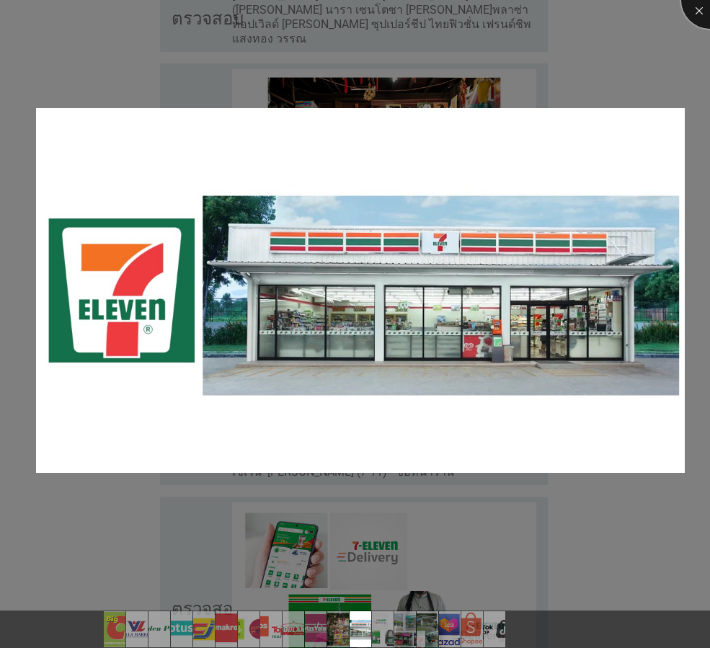
click at [691, 12] on div at bounding box center [710, 0] width 58 height 58
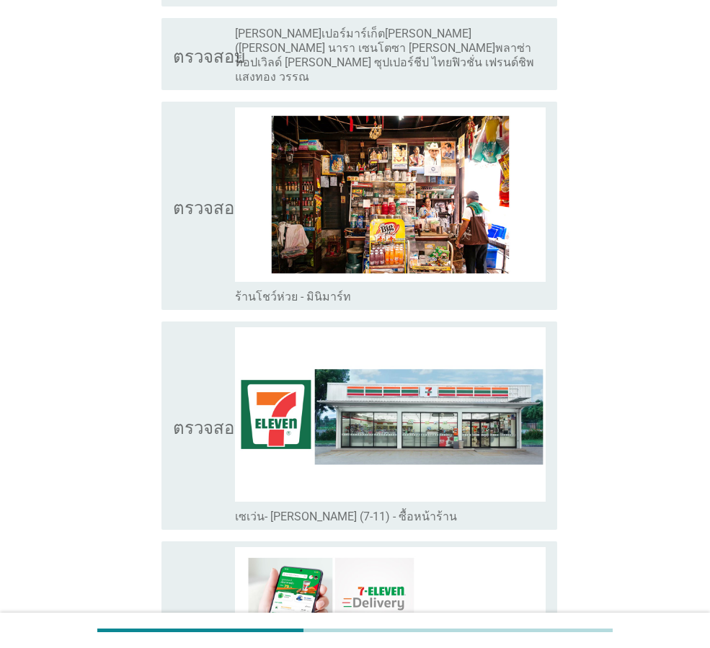
click at [188, 378] on icon "ตรวจสอบ" at bounding box center [209, 425] width 72 height 197
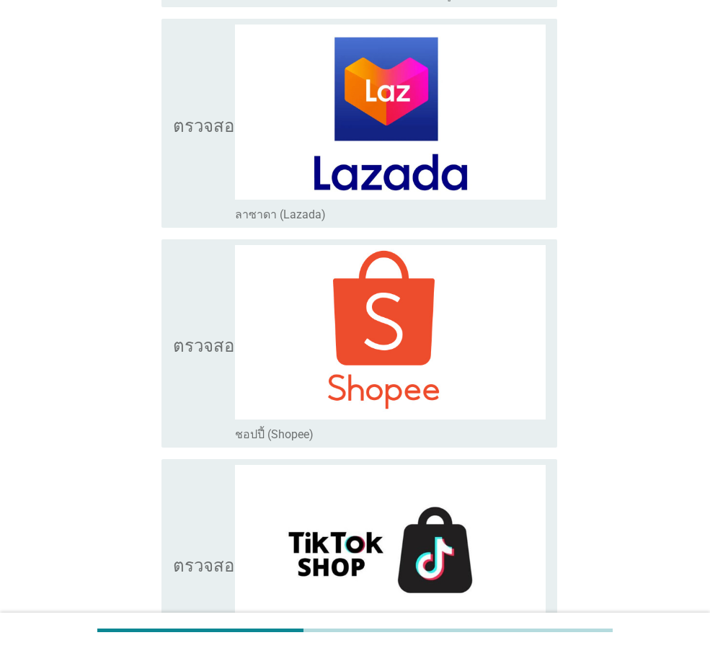
scroll to position [3986, 0]
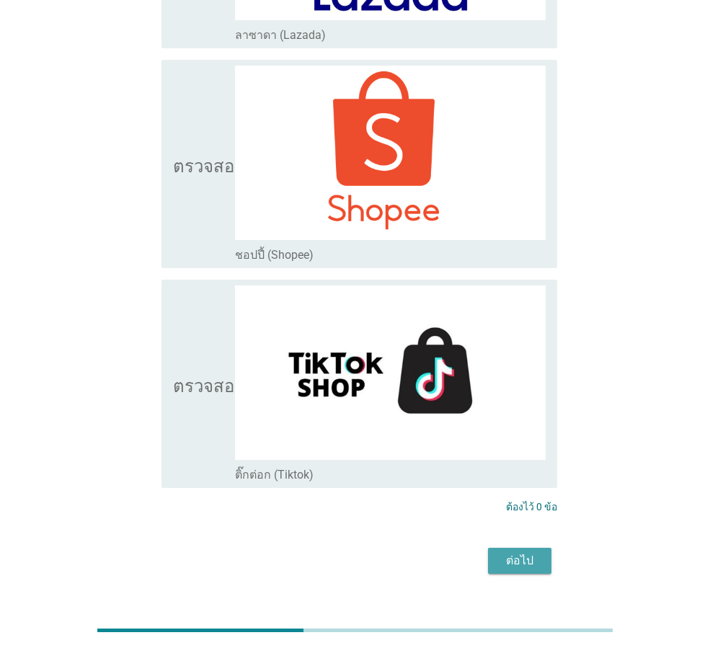
click at [527, 554] on font "ต่อไป" at bounding box center [519, 561] width 27 height 14
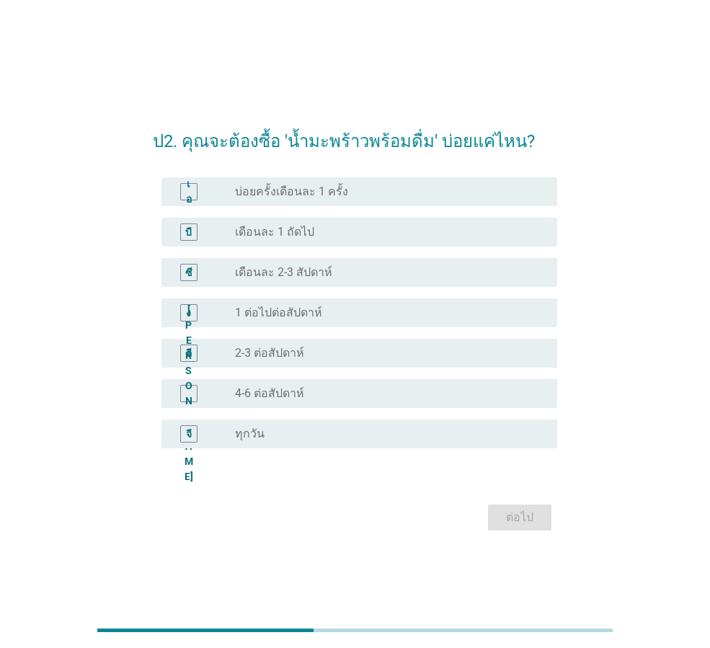
click at [283, 198] on font "บ่อยครั้งเดือนละ 1 ครั้ง" at bounding box center [291, 192] width 113 height 14
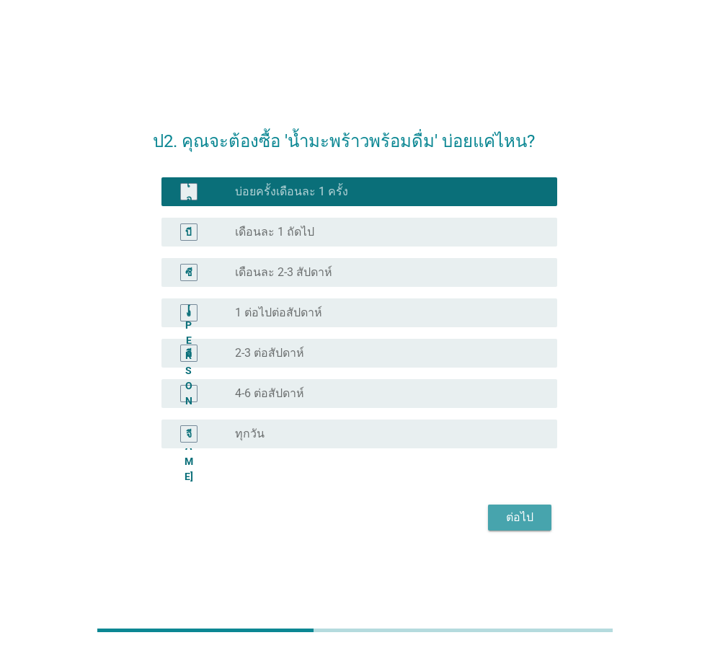
click at [518, 523] on font "ต่อไป" at bounding box center [519, 517] width 27 height 14
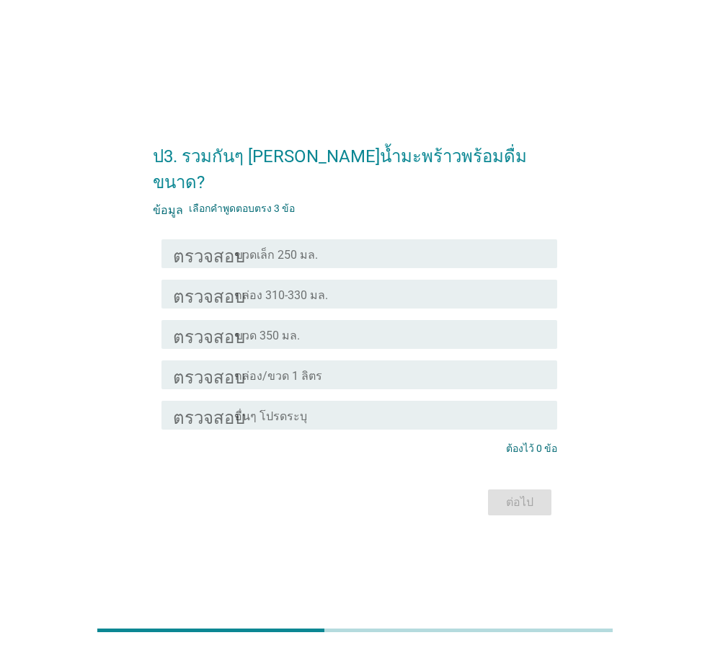
click at [239, 288] on font "กล่อง 310-330 มล." at bounding box center [281, 295] width 93 height 14
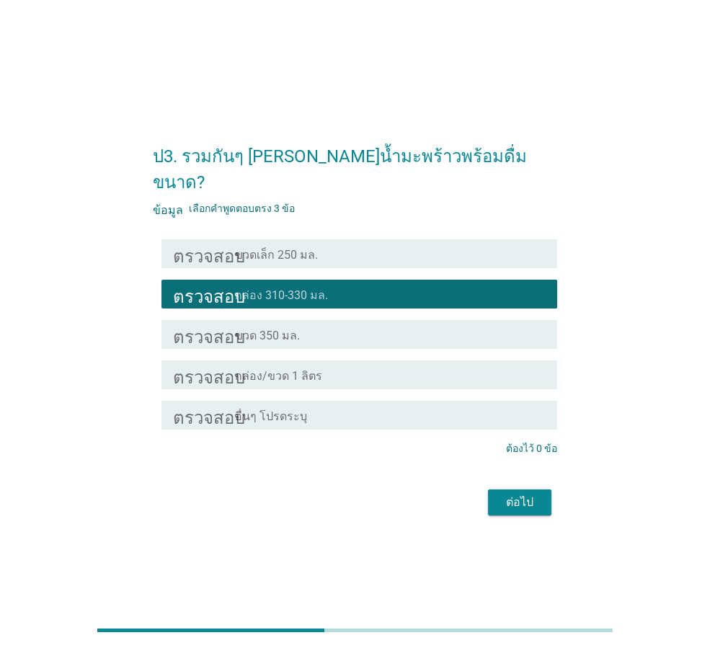
click at [518, 495] on font "ต่อไป" at bounding box center [519, 502] width 27 height 14
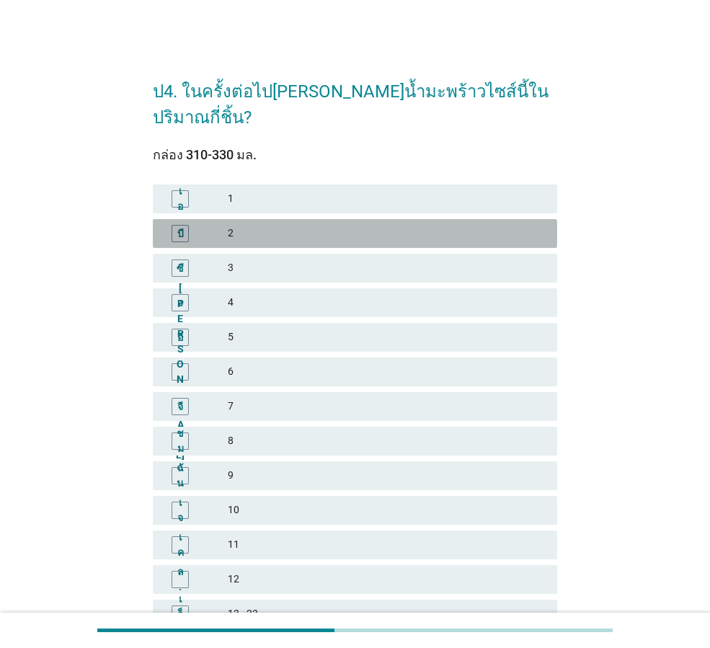
click at [312, 226] on font "2" at bounding box center [387, 233] width 318 height 15
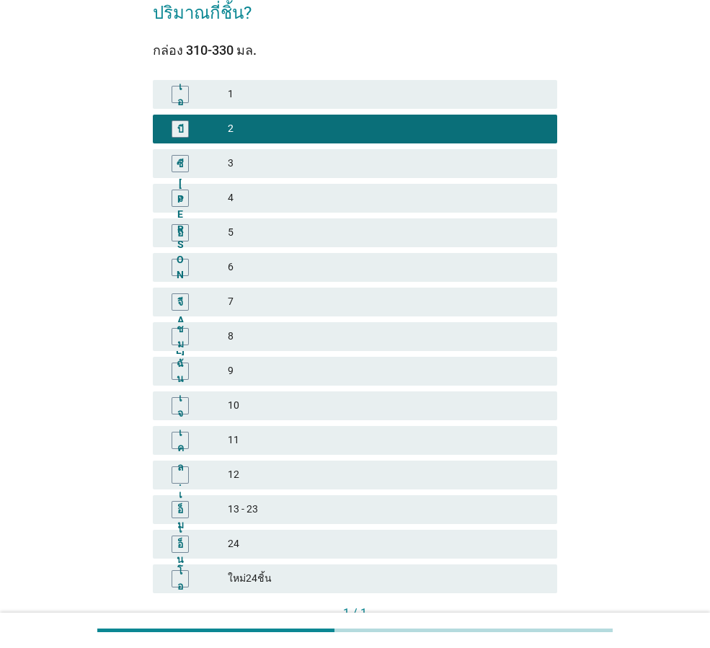
scroll to position [180, 0]
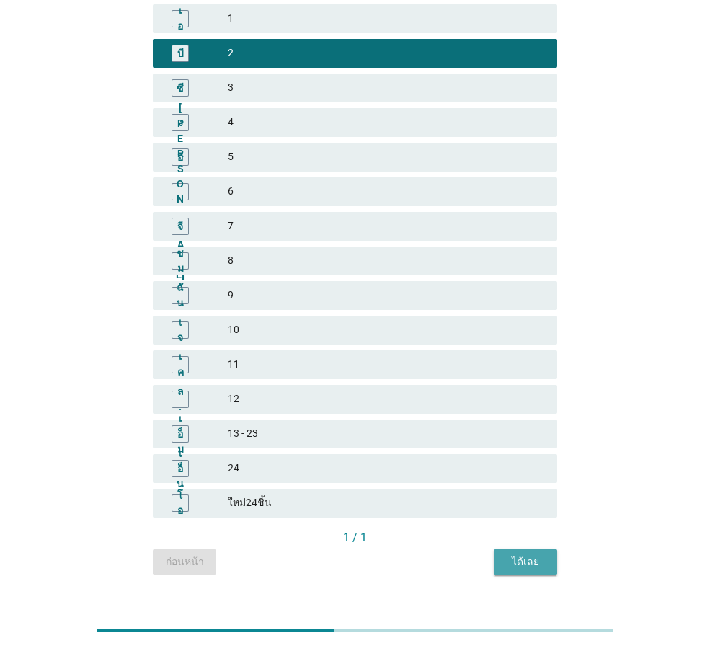
click at [530, 554] on font "ได้เลย" at bounding box center [525, 561] width 27 height 15
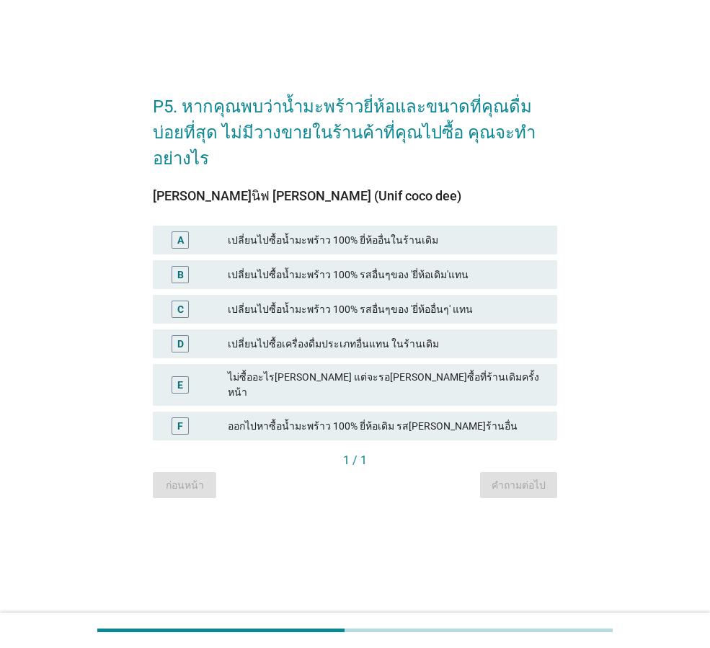
scroll to position [0, 0]
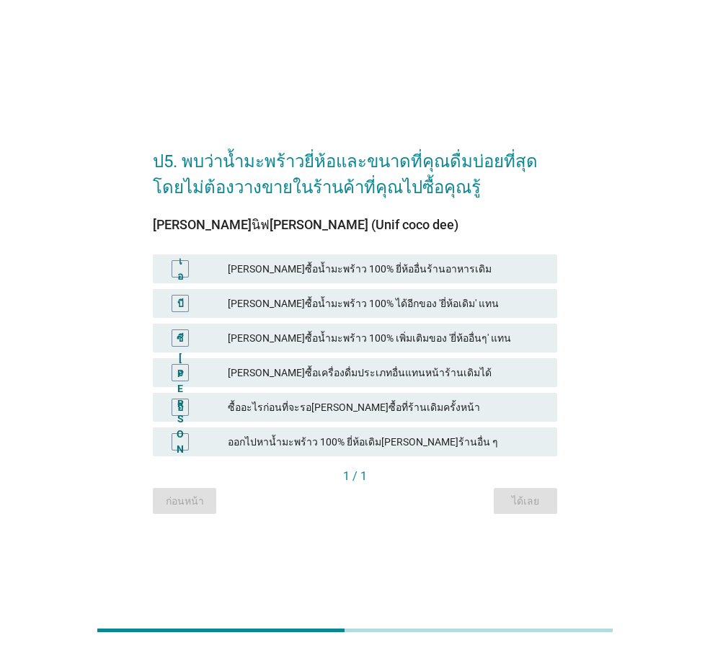
click at [317, 442] on font "ออกไปหาน้ำมะพร้าว 100% ยี่ห้อเดิม[PERSON_NAME]ร้านอื่น ๆ" at bounding box center [363, 442] width 270 height 12
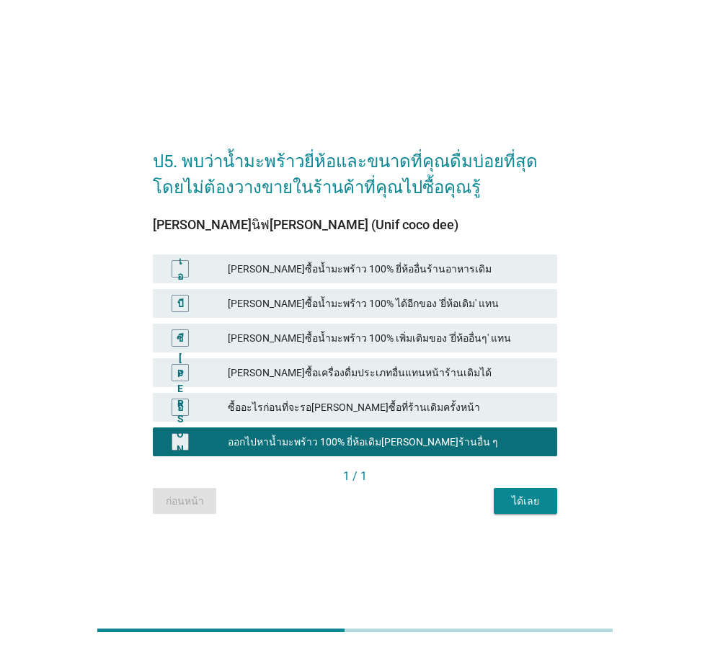
click at [526, 499] on font "ได้เลย" at bounding box center [525, 501] width 27 height 12
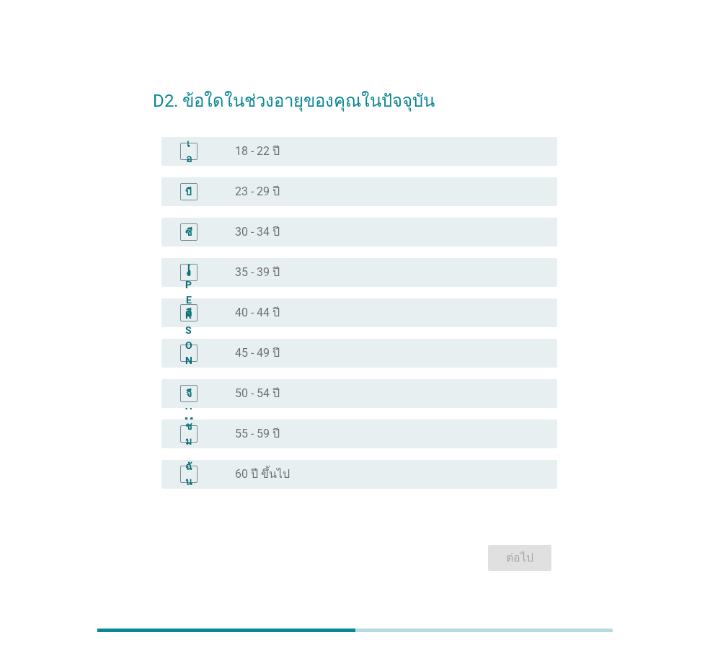
click at [268, 316] on font "40 - 44 ปี" at bounding box center [257, 313] width 45 height 14
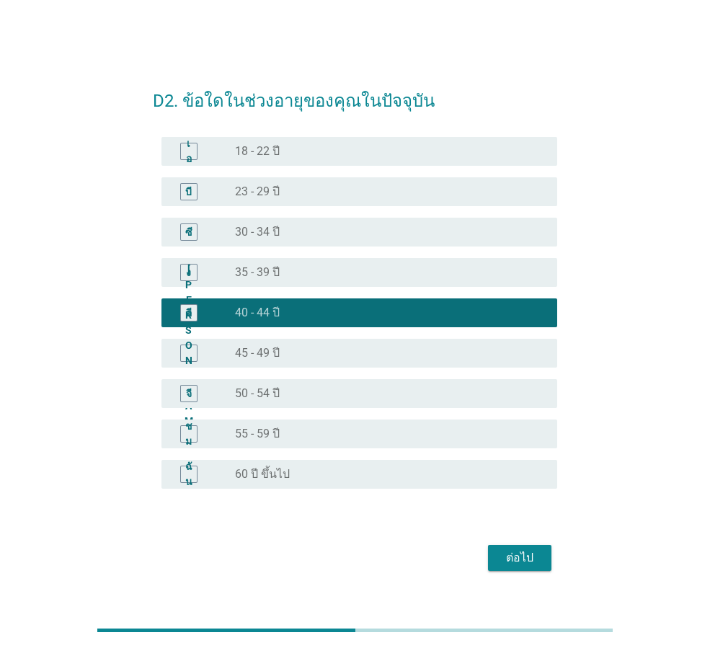
click at [515, 554] on font "ต่อไป" at bounding box center [519, 558] width 27 height 14
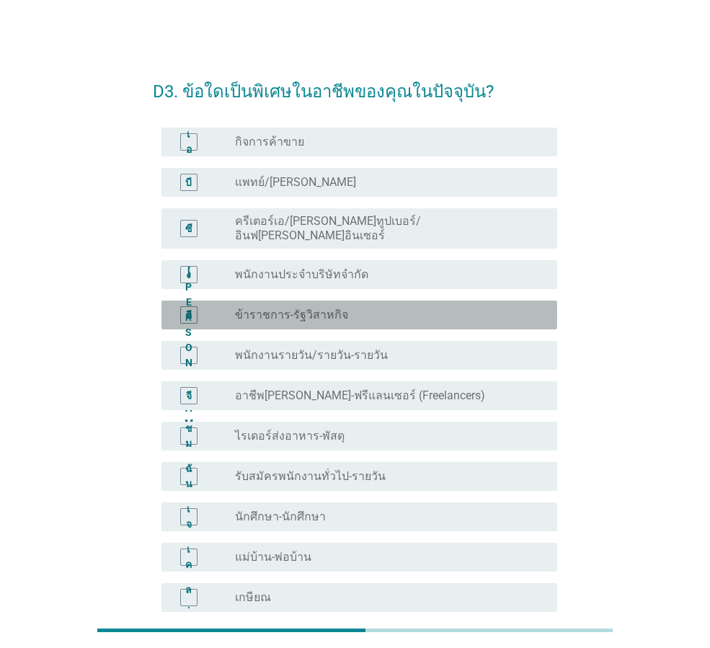
click at [282, 308] on font "ข้าราชการ-รัฐวิสาหกิจ" at bounding box center [291, 315] width 113 height 14
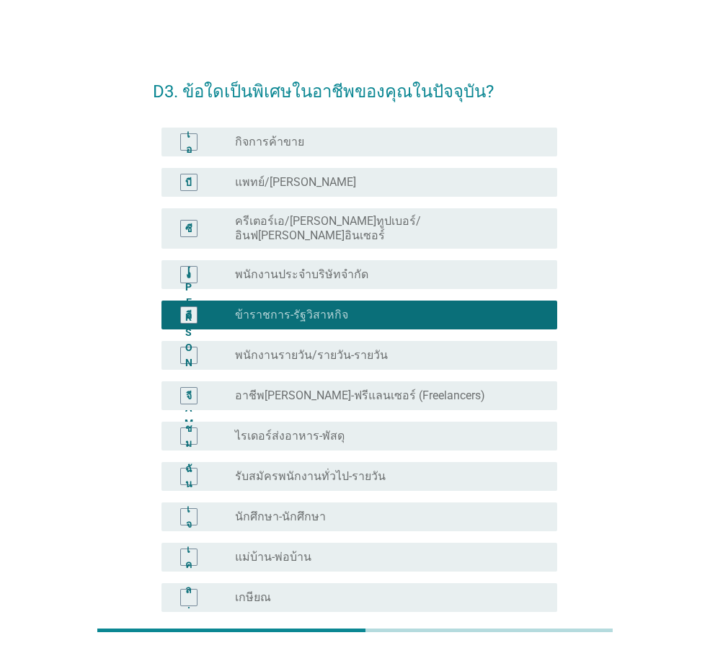
scroll to position [218, 0]
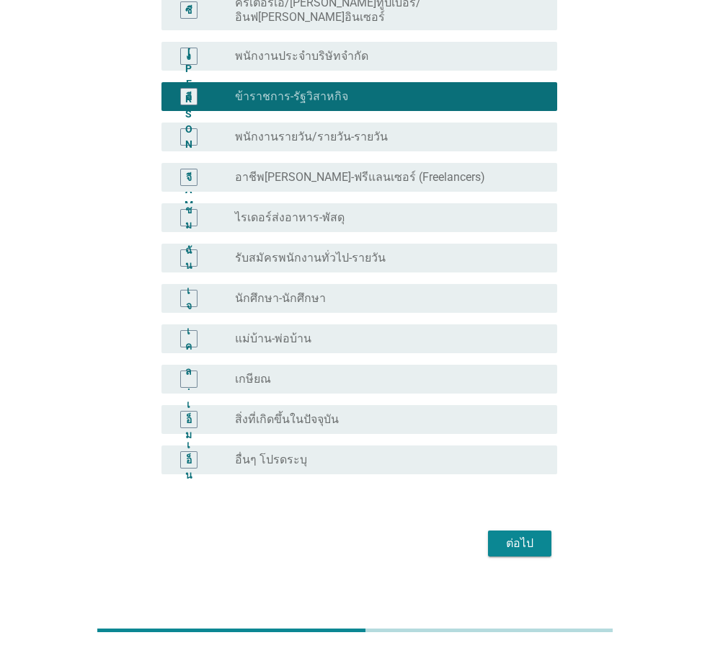
click at [529, 537] on font "ต่อไป" at bounding box center [519, 543] width 27 height 14
